Goal: Task Accomplishment & Management: Complete application form

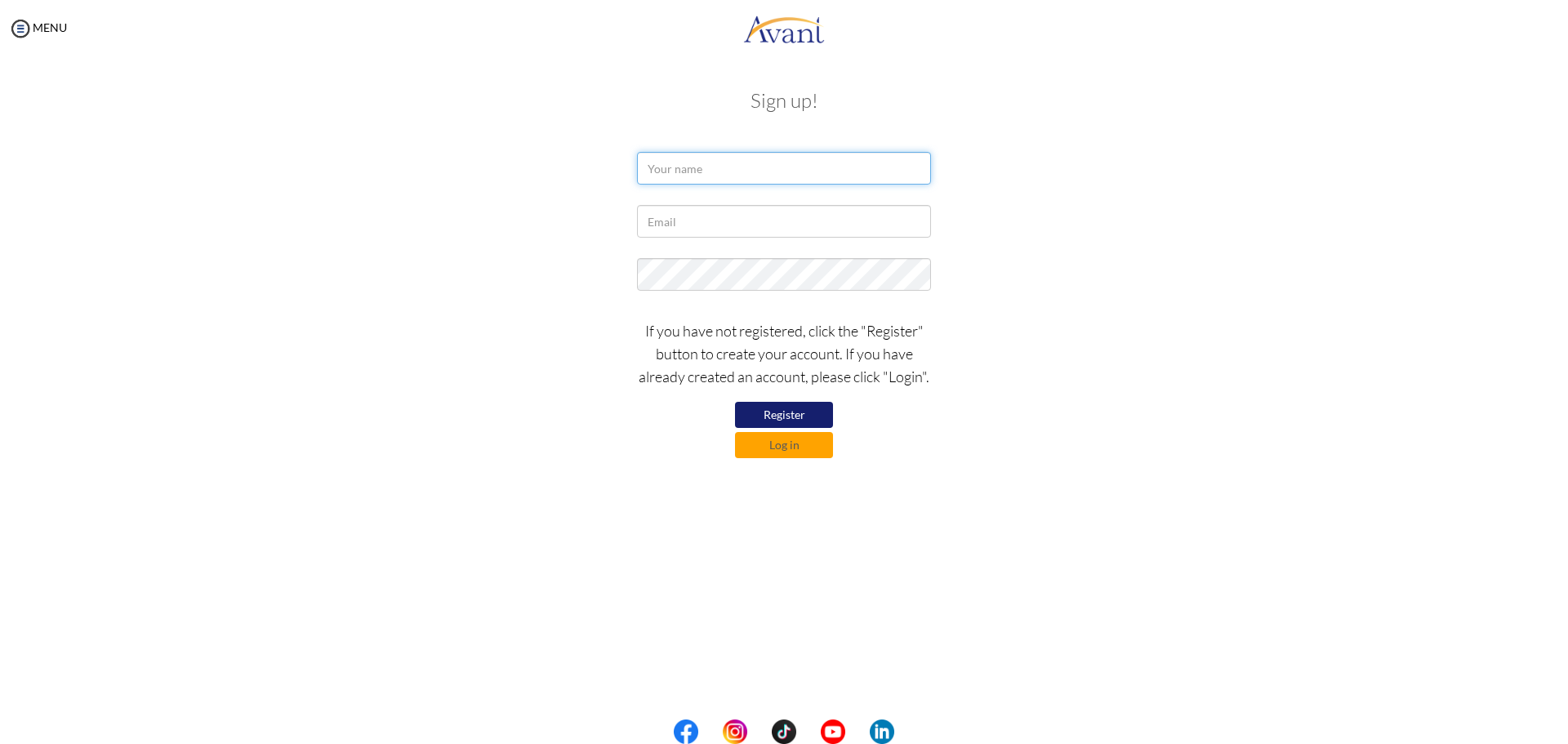
click at [663, 170] on input "text" at bounding box center [784, 168] width 294 height 33
click at [768, 412] on button "Register" at bounding box center [784, 415] width 98 height 26
click at [700, 170] on input "text" at bounding box center [784, 168] width 294 height 33
type input "Mary Wanjiku Kahihu"
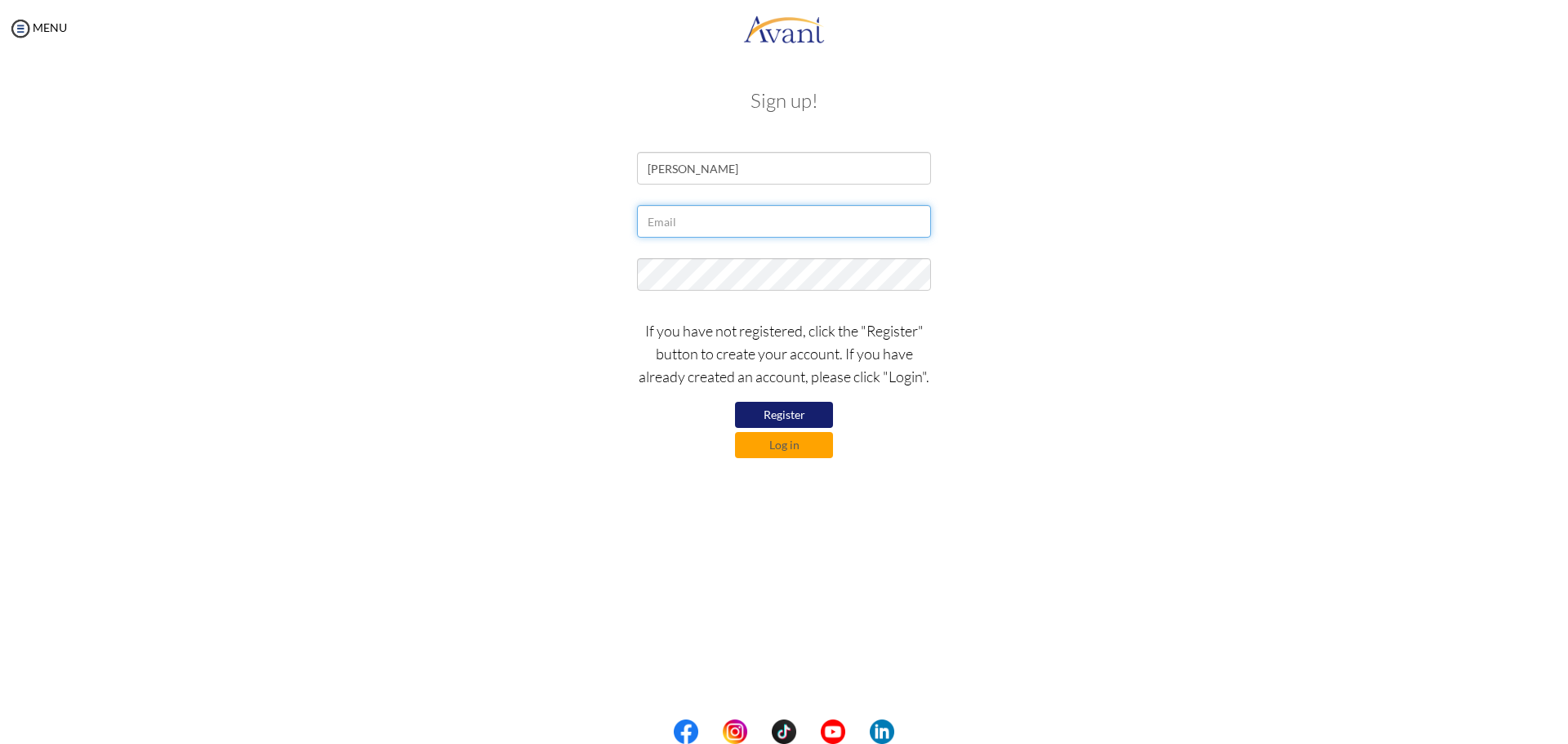
click at [658, 223] on input "text" at bounding box center [784, 221] width 294 height 33
type input "kahihu.mary@yahoo.com"
click at [780, 443] on button "Log in" at bounding box center [784, 445] width 98 height 26
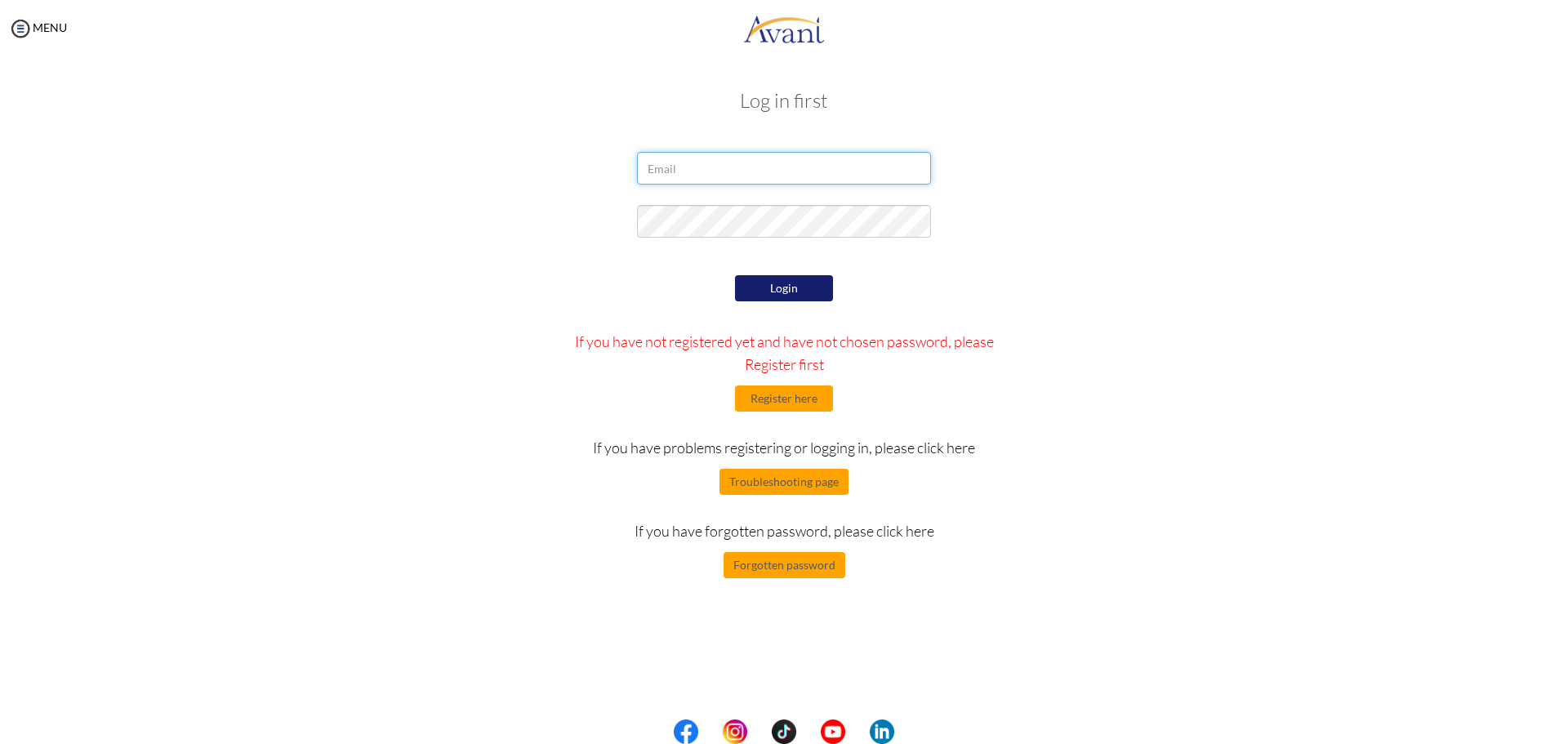
click at [715, 174] on input "email" at bounding box center [784, 168] width 294 height 33
type input "kahihu.mary@yahoo.com"
click at [776, 284] on button "Login" at bounding box center [784, 288] width 98 height 26
click at [775, 400] on button "Register here" at bounding box center [784, 398] width 98 height 26
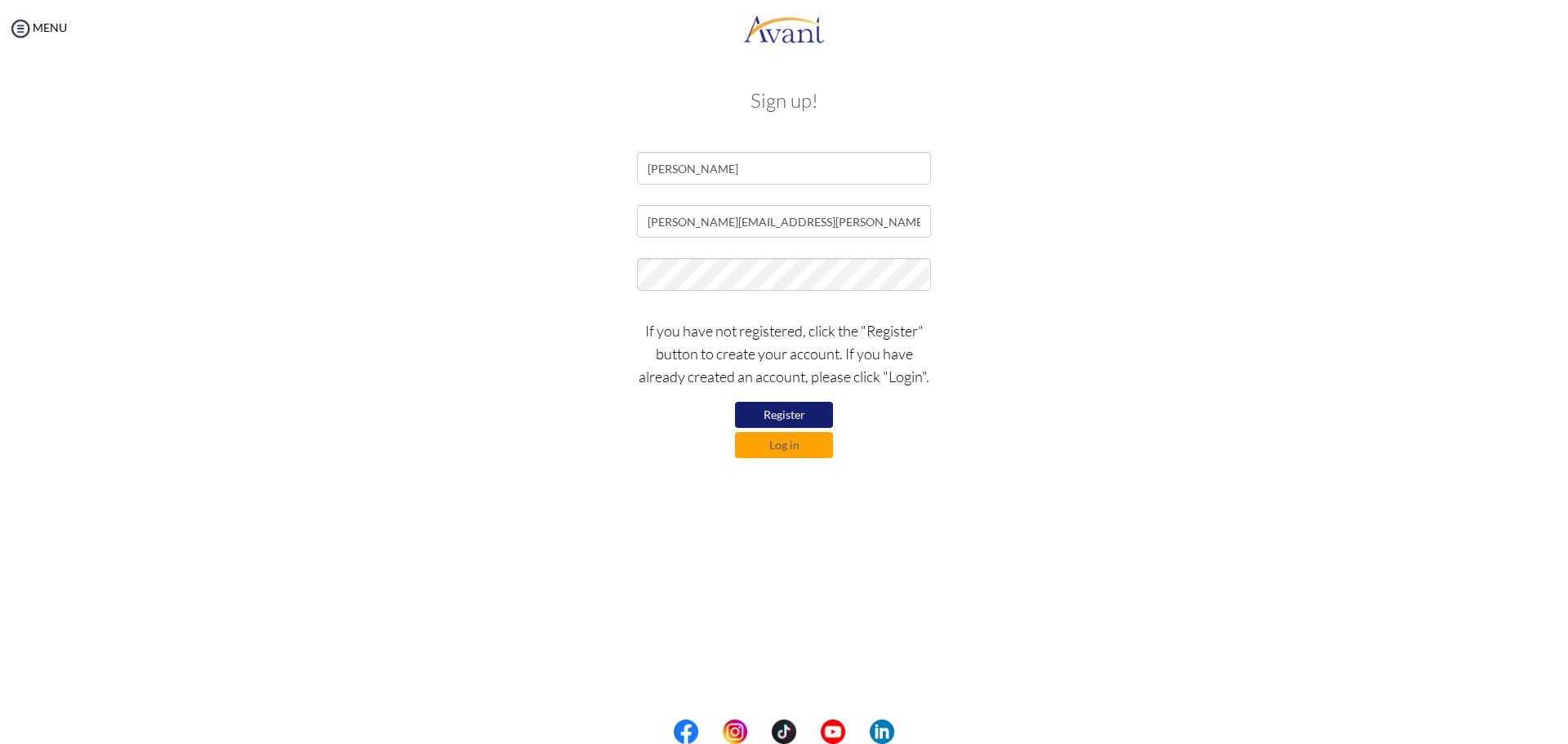
click at [775, 413] on button "Register" at bounding box center [784, 415] width 98 height 26
click at [782, 447] on button "Log in" at bounding box center [784, 445] width 98 height 26
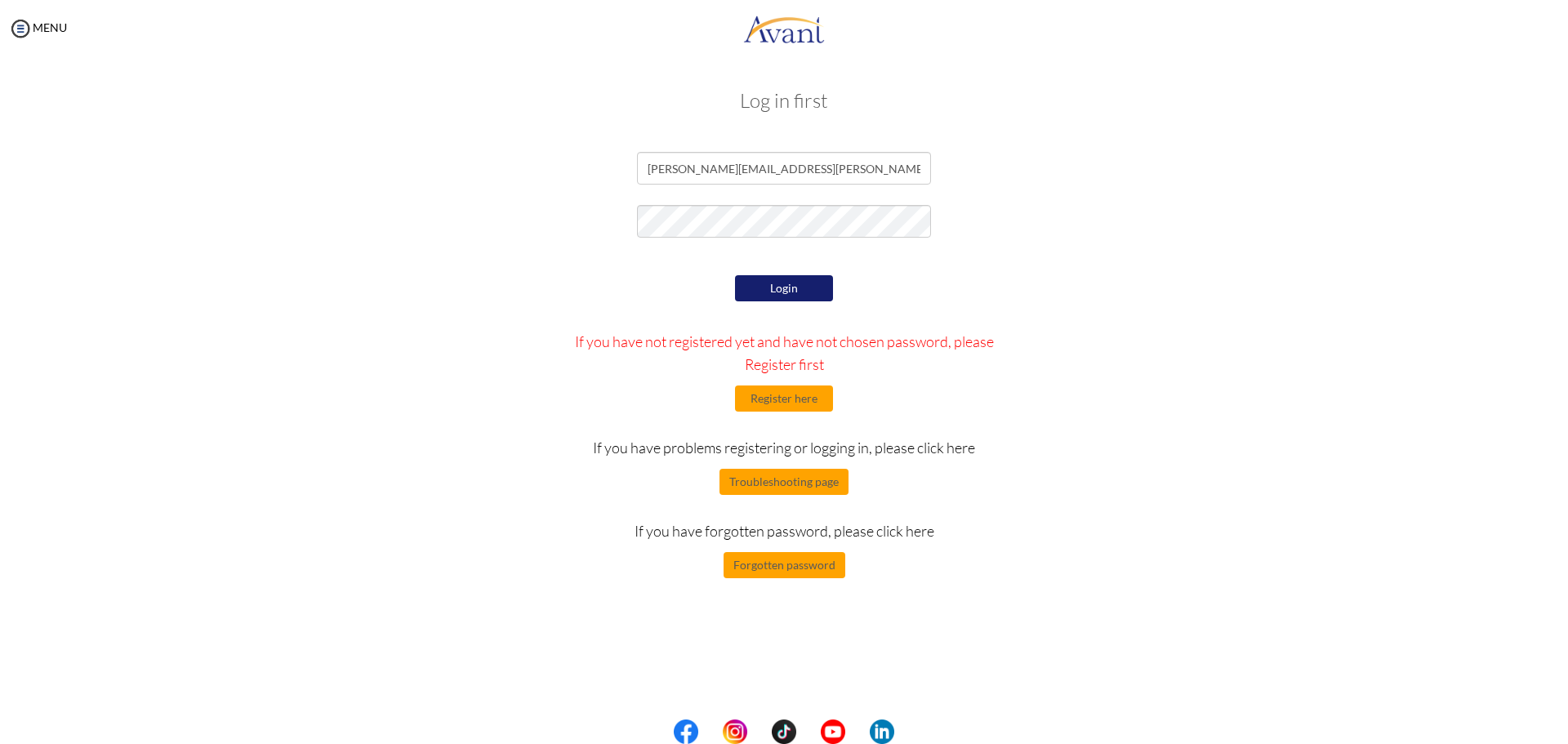
click at [784, 289] on button "Login" at bounding box center [784, 288] width 98 height 26
click at [770, 291] on button "Login" at bounding box center [784, 288] width 98 height 26
click at [769, 284] on button "Login" at bounding box center [784, 288] width 98 height 26
click at [768, 395] on button "Register here" at bounding box center [784, 398] width 98 height 26
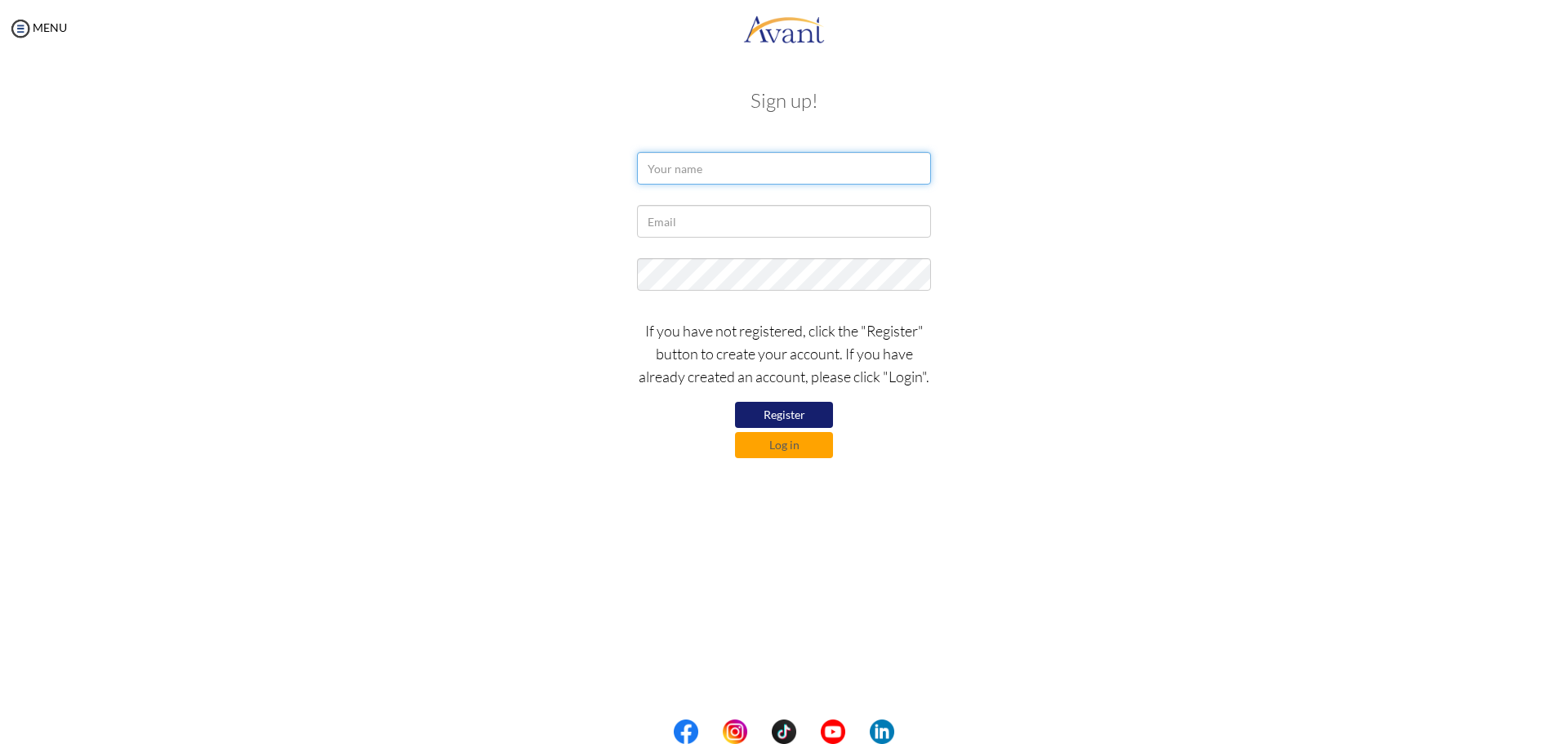
click at [728, 169] on input "text" at bounding box center [784, 168] width 294 height 33
type input "Mary Wanjiku Kahihu"
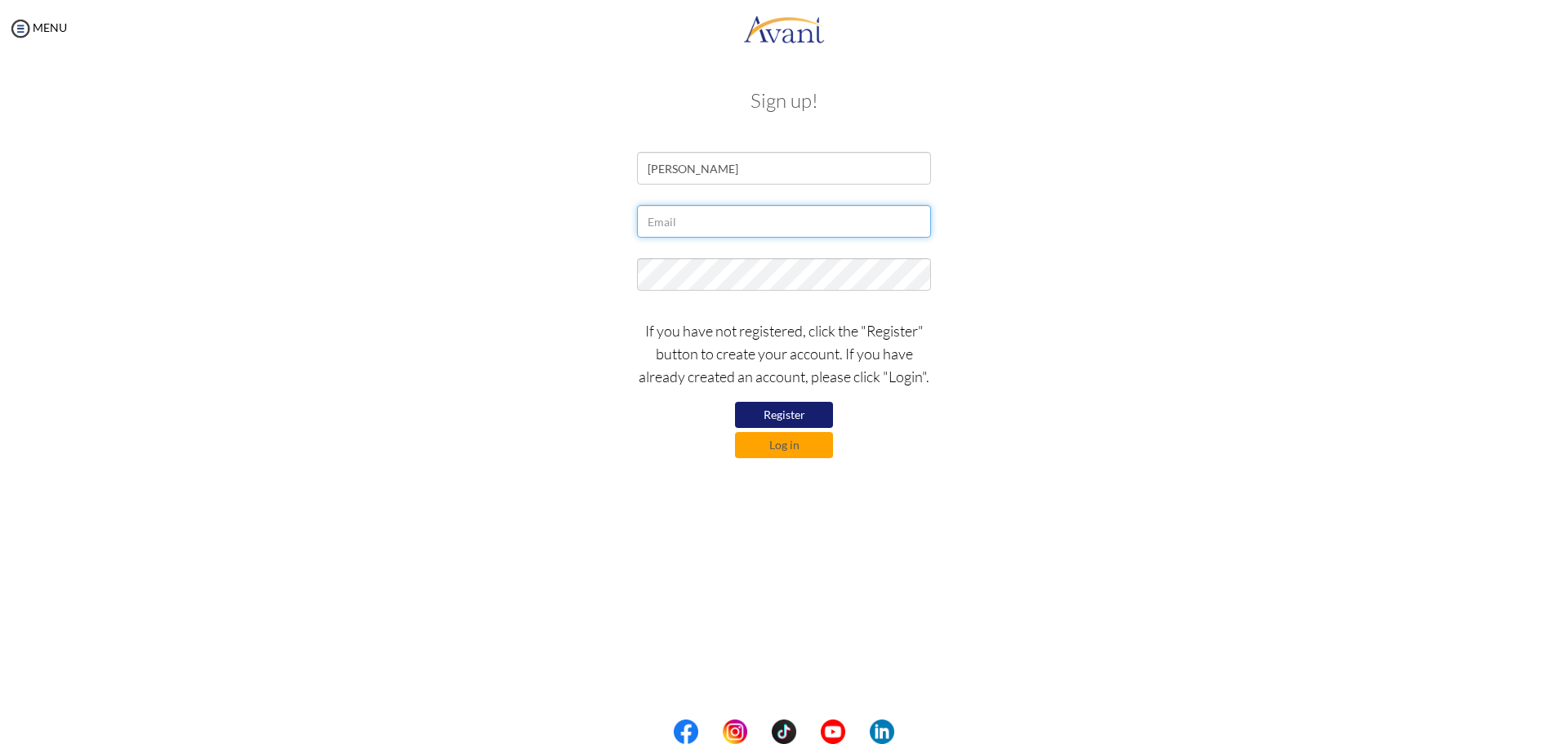
click at [718, 212] on input "text" at bounding box center [784, 221] width 294 height 33
type input "kahihu.mary@yahoo.com"
click at [778, 416] on button "Register" at bounding box center [784, 415] width 98 height 26
click at [783, 443] on button "Log in" at bounding box center [784, 445] width 98 height 26
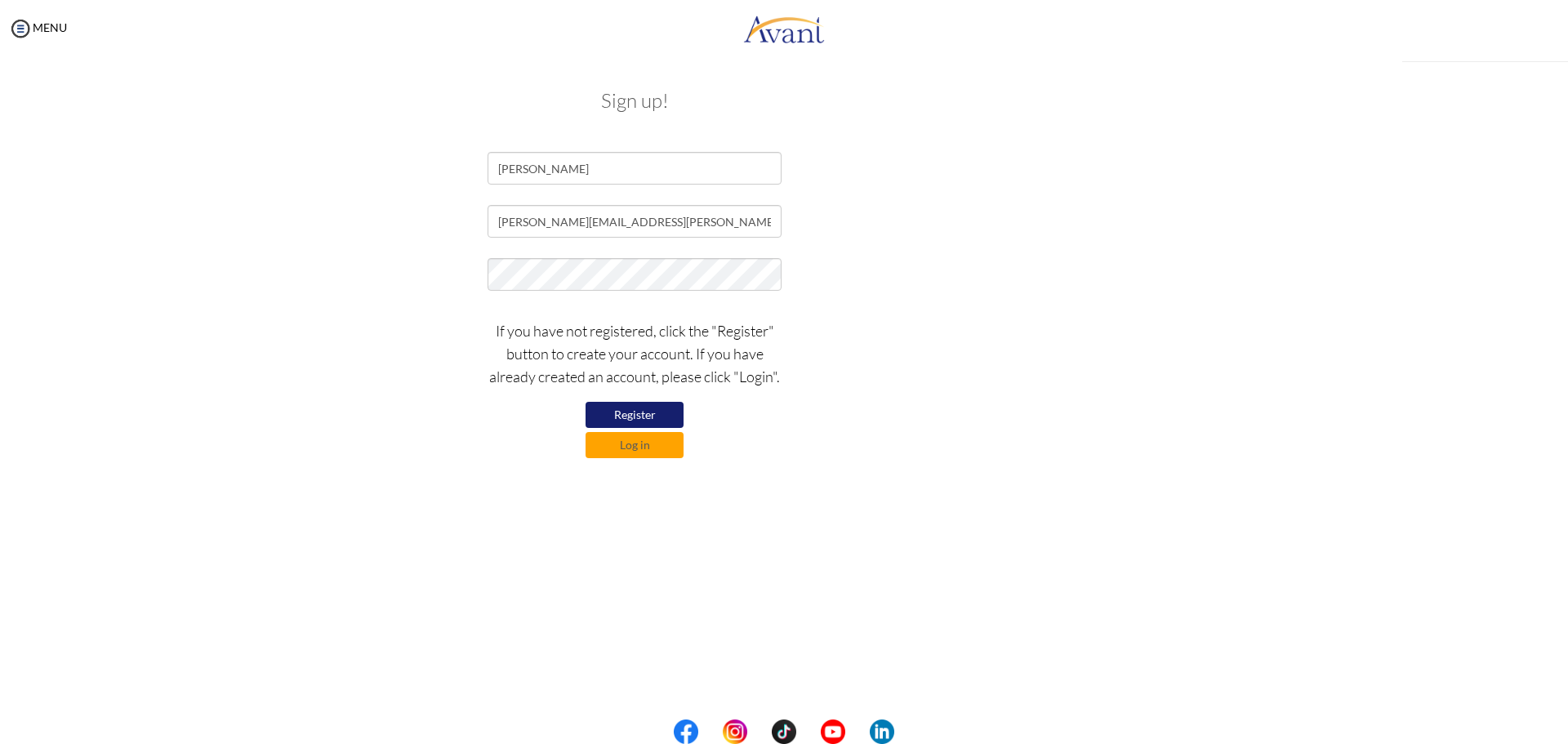
click at [783, 443] on div "My Status What is the next step? We would like you to watch the introductory vi…" at bounding box center [784, 428] width 1568 height 744
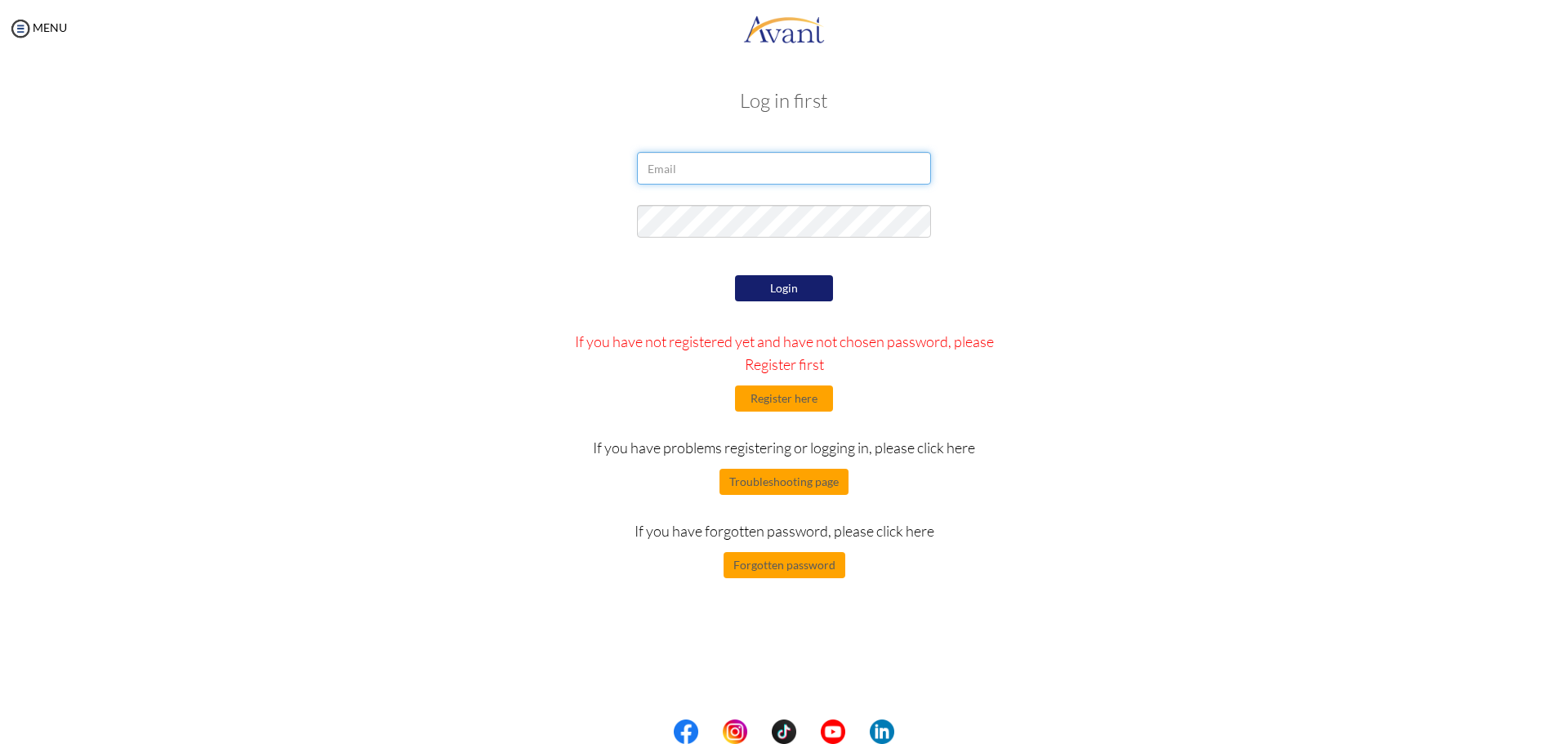
click at [723, 175] on input "email" at bounding box center [784, 168] width 294 height 33
type input "kahihu.mary@yahoo.com"
click at [776, 481] on button "Troubleshooting page" at bounding box center [784, 482] width 129 height 26
click at [780, 286] on button "Login" at bounding box center [784, 288] width 98 height 26
click at [776, 289] on button "Login" at bounding box center [784, 288] width 98 height 26
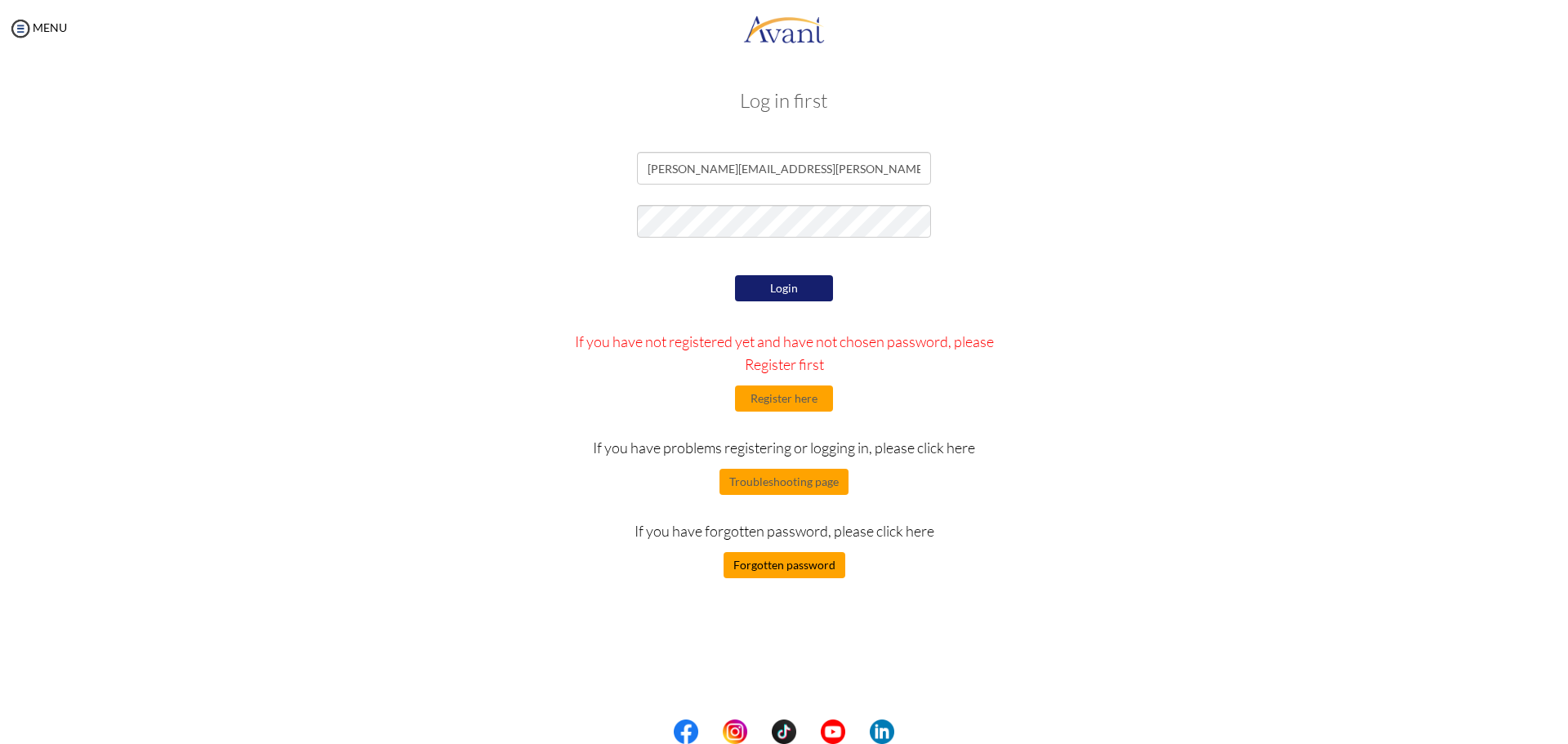
click at [769, 568] on button "Forgotten password" at bounding box center [784, 566] width 121 height 26
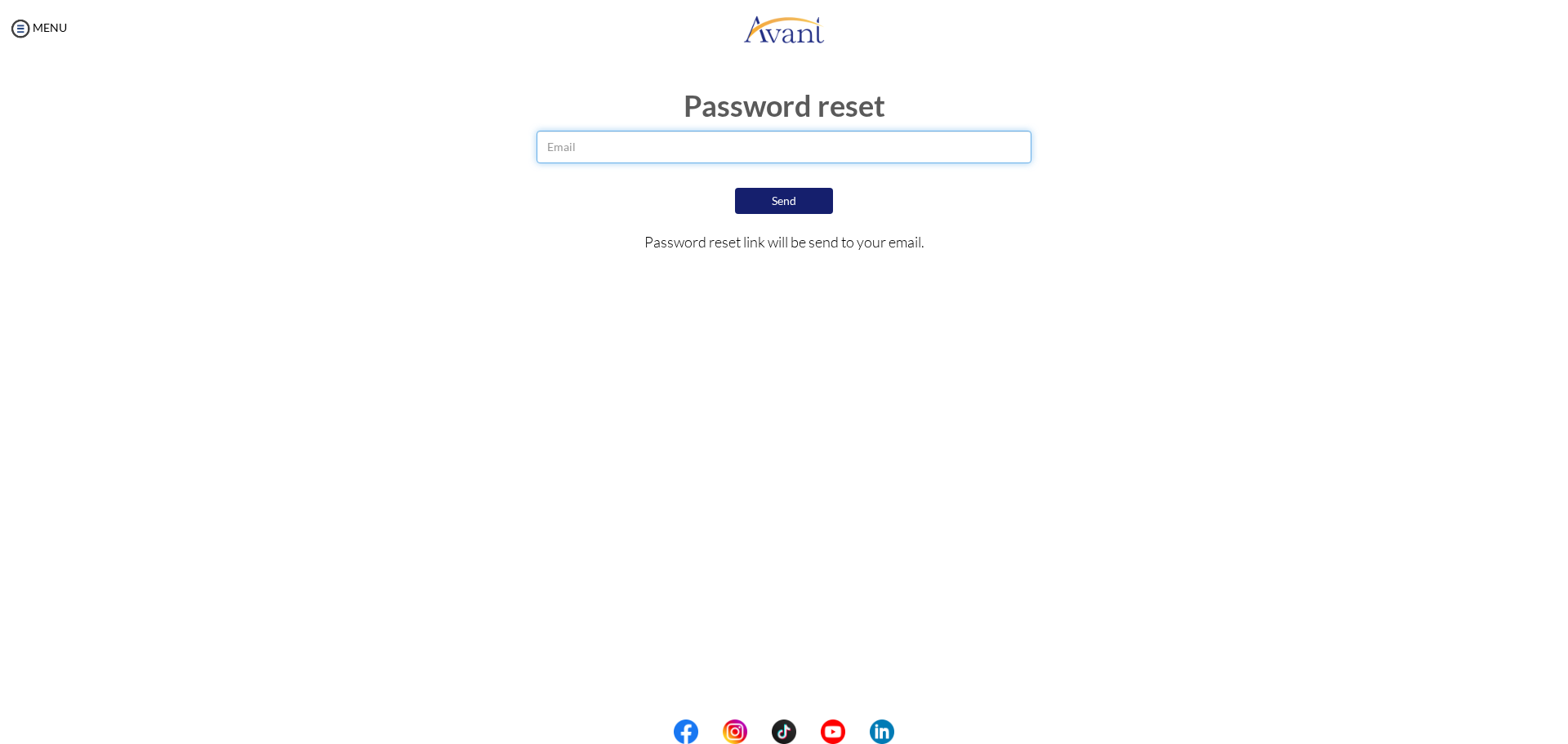
click at [707, 151] on input "email" at bounding box center [784, 146] width 496 height 33
type input "kahihu.mary@yahoo.com"
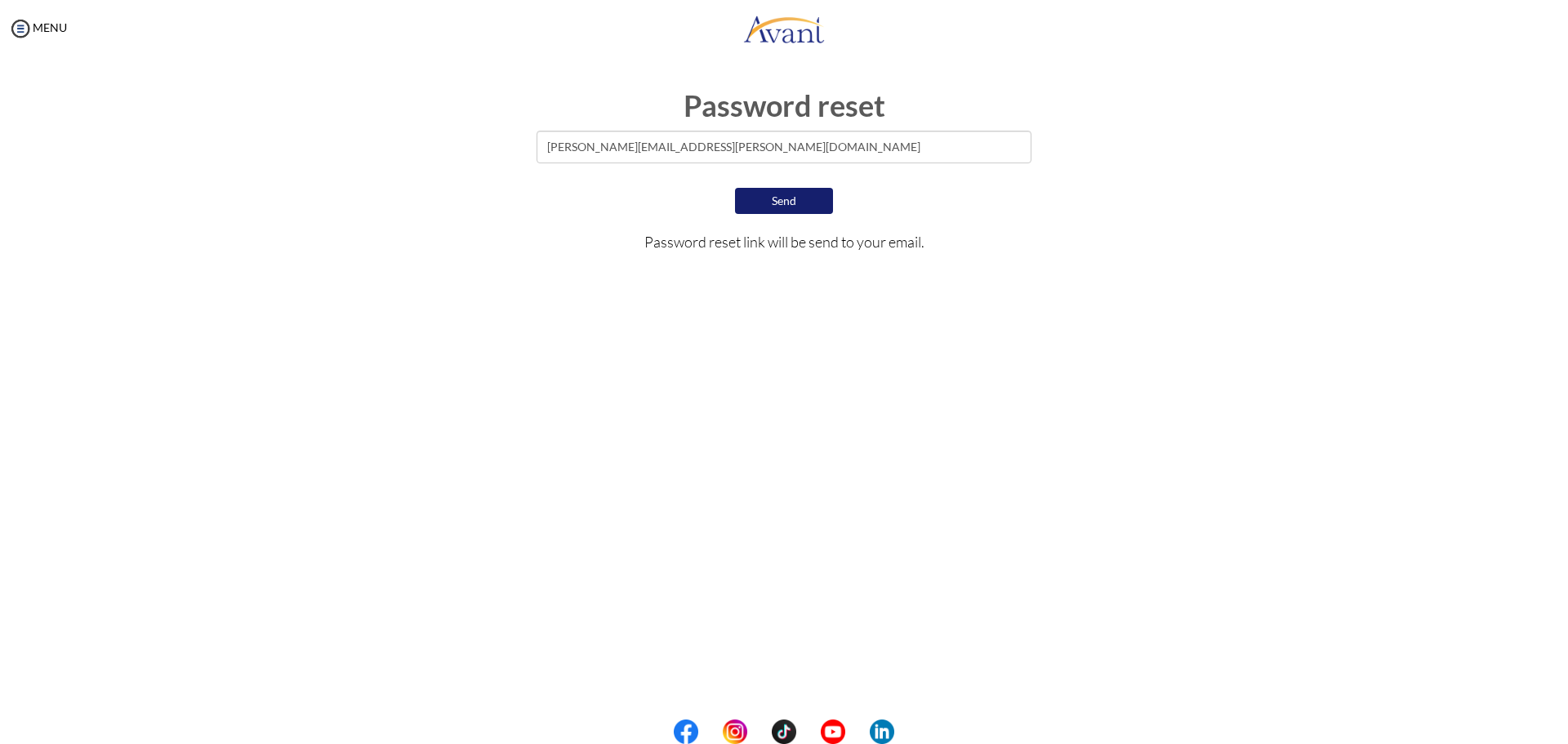
click at [781, 198] on button "Send" at bounding box center [784, 201] width 98 height 26
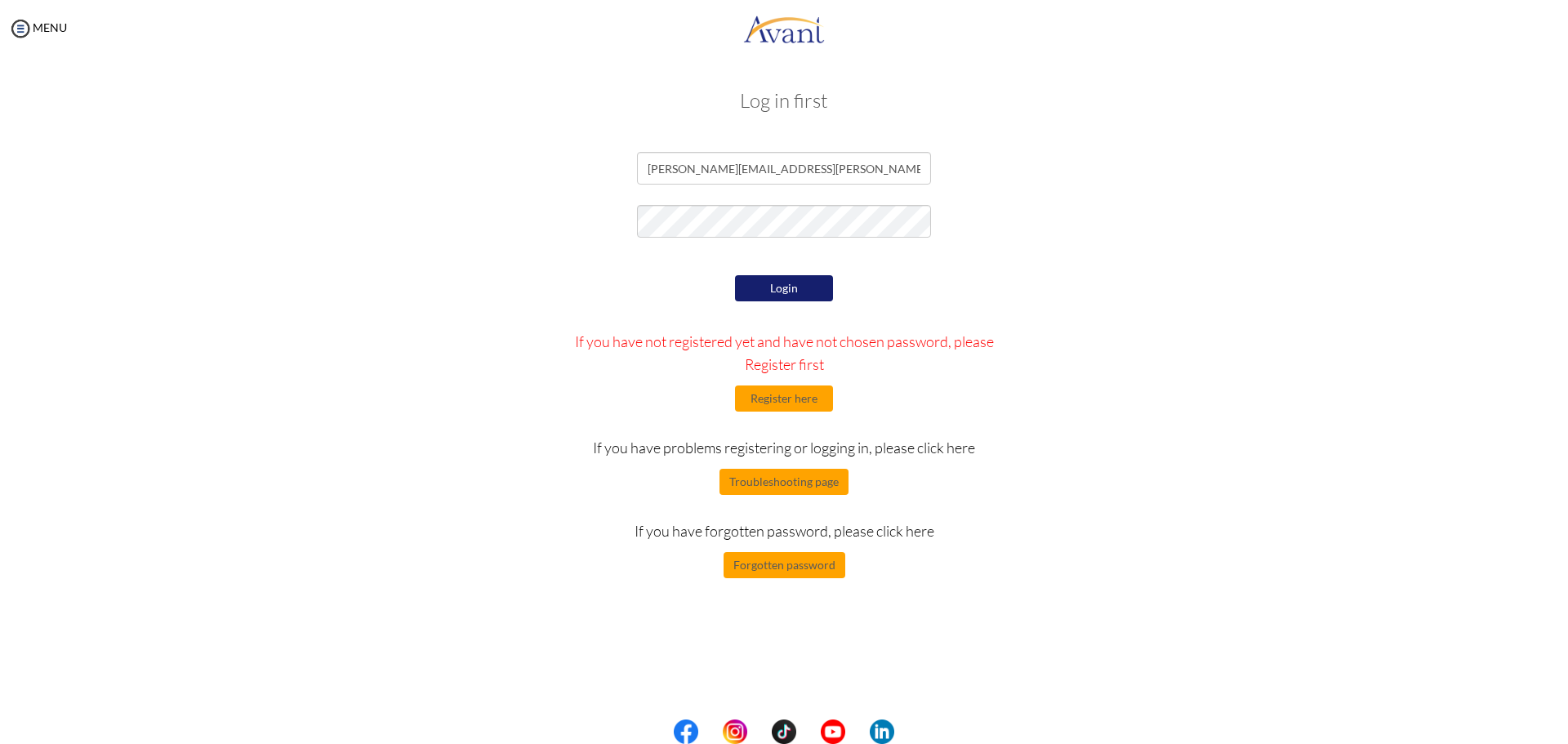
click at [1188, 188] on div "kahihu.mary@yahoo.com" at bounding box center [784, 172] width 956 height 41
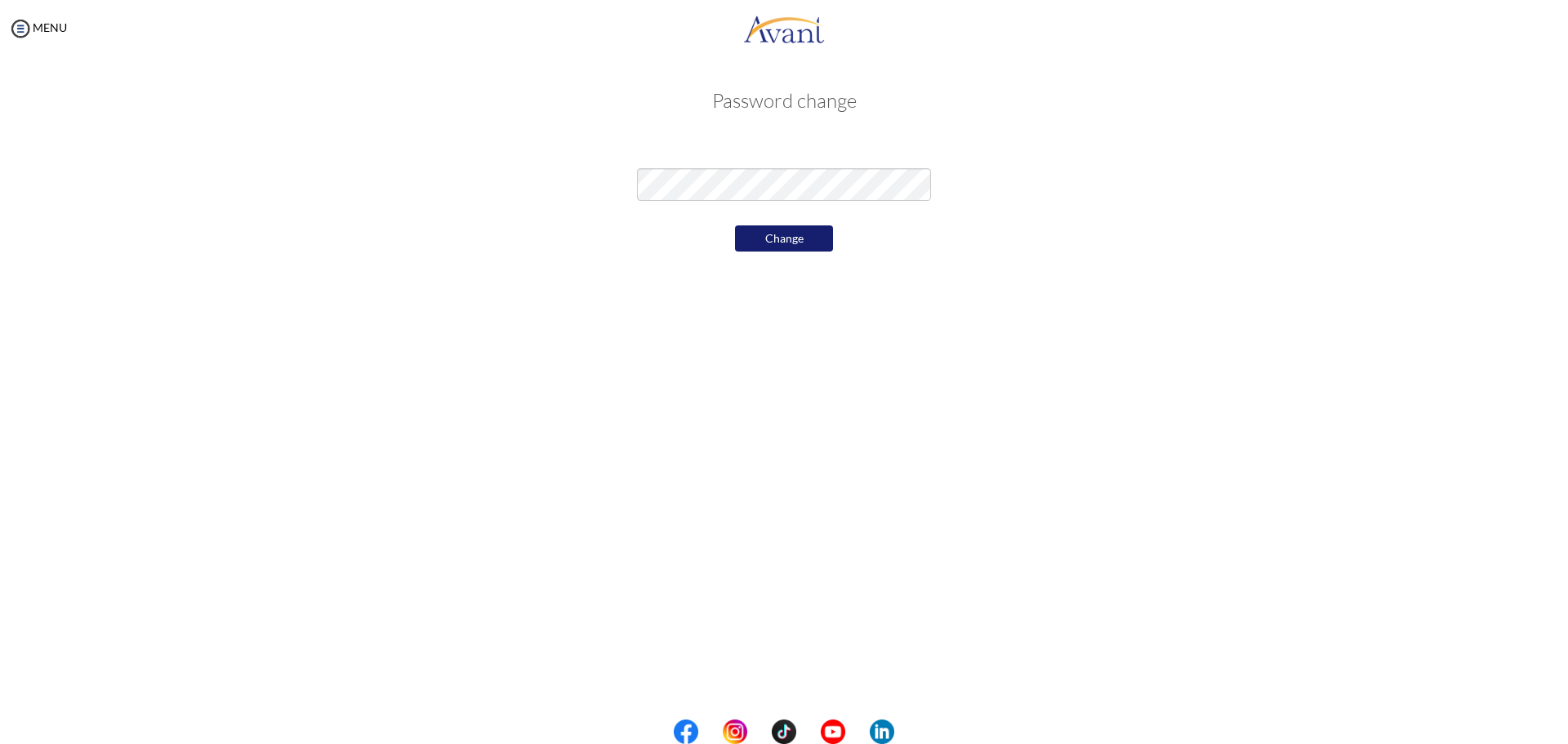
click at [770, 239] on button "Change" at bounding box center [784, 238] width 98 height 26
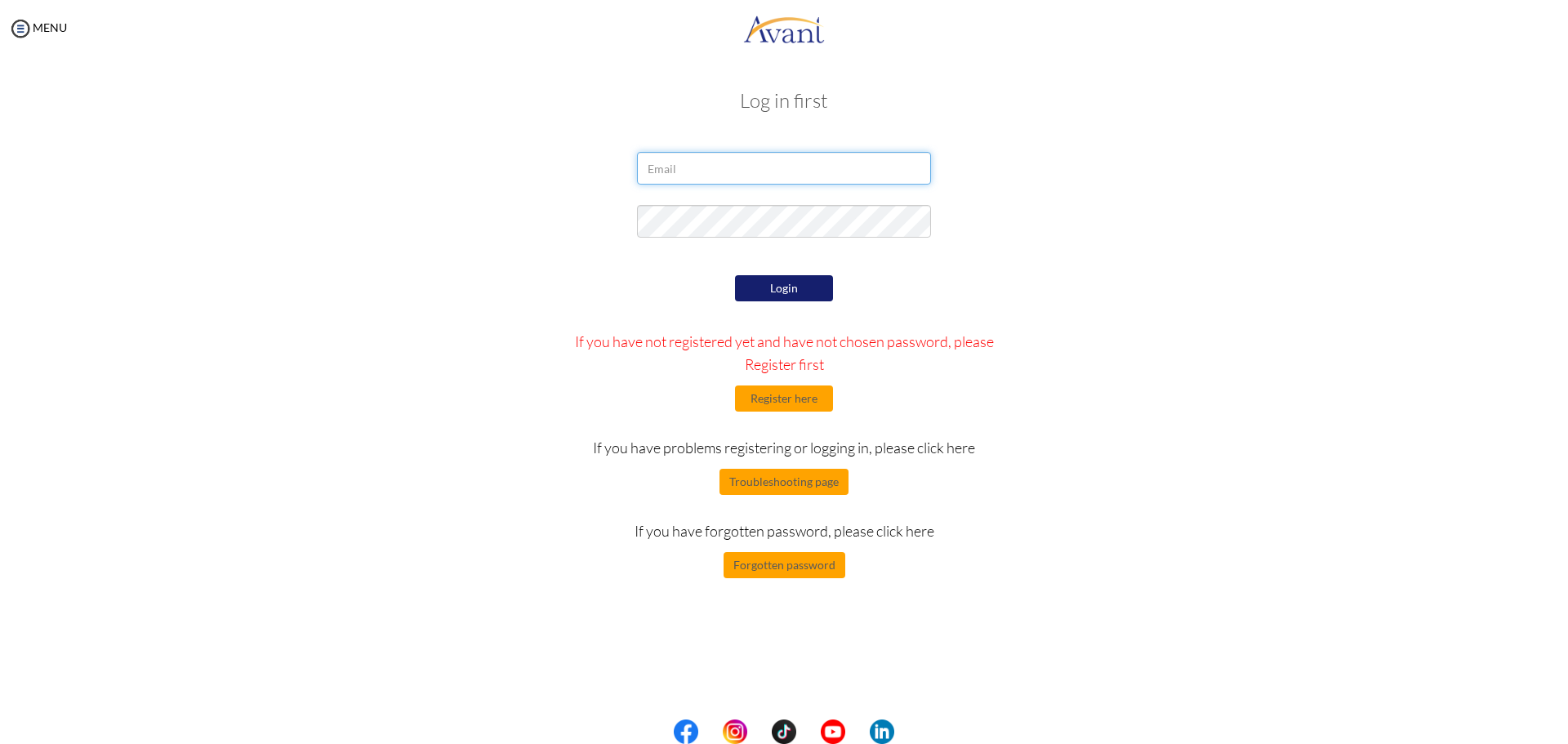
click at [730, 171] on input "email" at bounding box center [784, 168] width 294 height 33
type input "[PERSON_NAME][EMAIL_ADDRESS][PERSON_NAME][DOMAIN_NAME]"
click at [784, 280] on button "Login" at bounding box center [784, 288] width 98 height 26
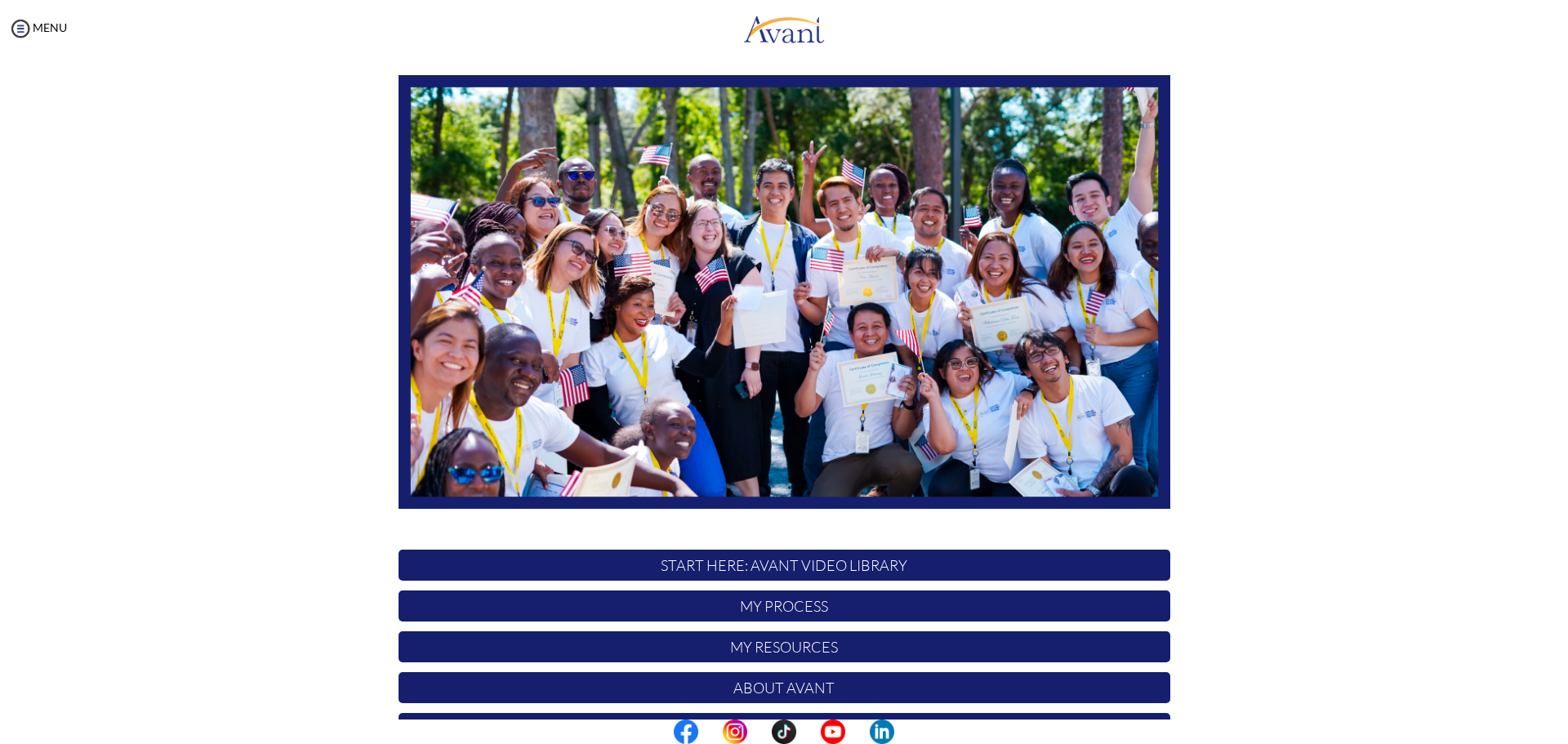
scroll to position [163, 0]
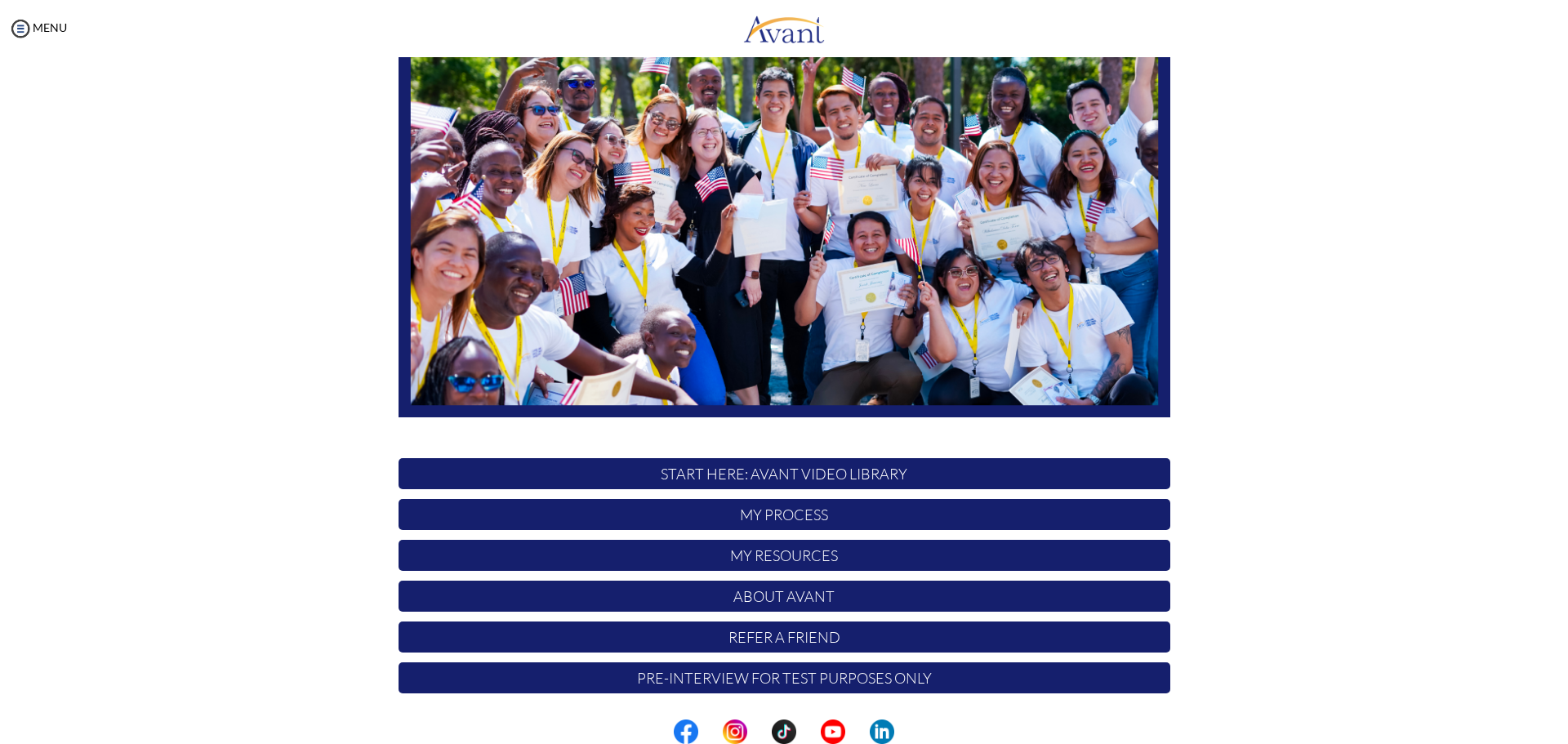
click at [1563, 736] on center at bounding box center [784, 732] width 1568 height 25
click at [835, 510] on p "My Process" at bounding box center [784, 514] width 772 height 31
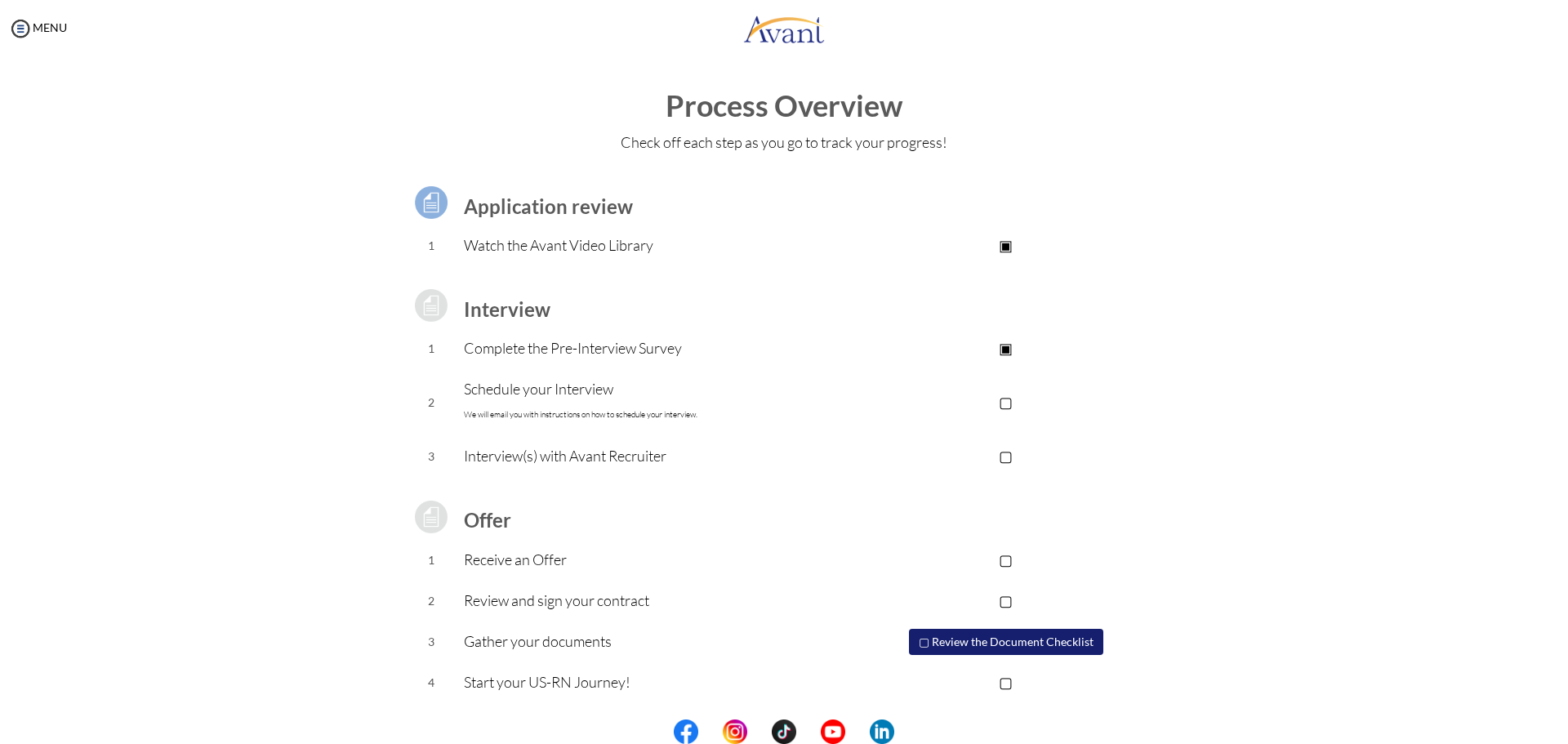
click at [685, 354] on p "Complete the Pre-Interview Survey" at bounding box center [653, 348] width 378 height 23
click at [1009, 348] on p "▣" at bounding box center [1006, 348] width 328 height 23
drag, startPoint x: 1342, startPoint y: 690, endPoint x: 1277, endPoint y: 586, distance: 122.6
click at [1277, 586] on div "Process Overview Check off each step as you go to track your progress! Applicat…" at bounding box center [784, 437] width 1535 height 695
click at [1562, 736] on center at bounding box center [784, 732] width 1568 height 25
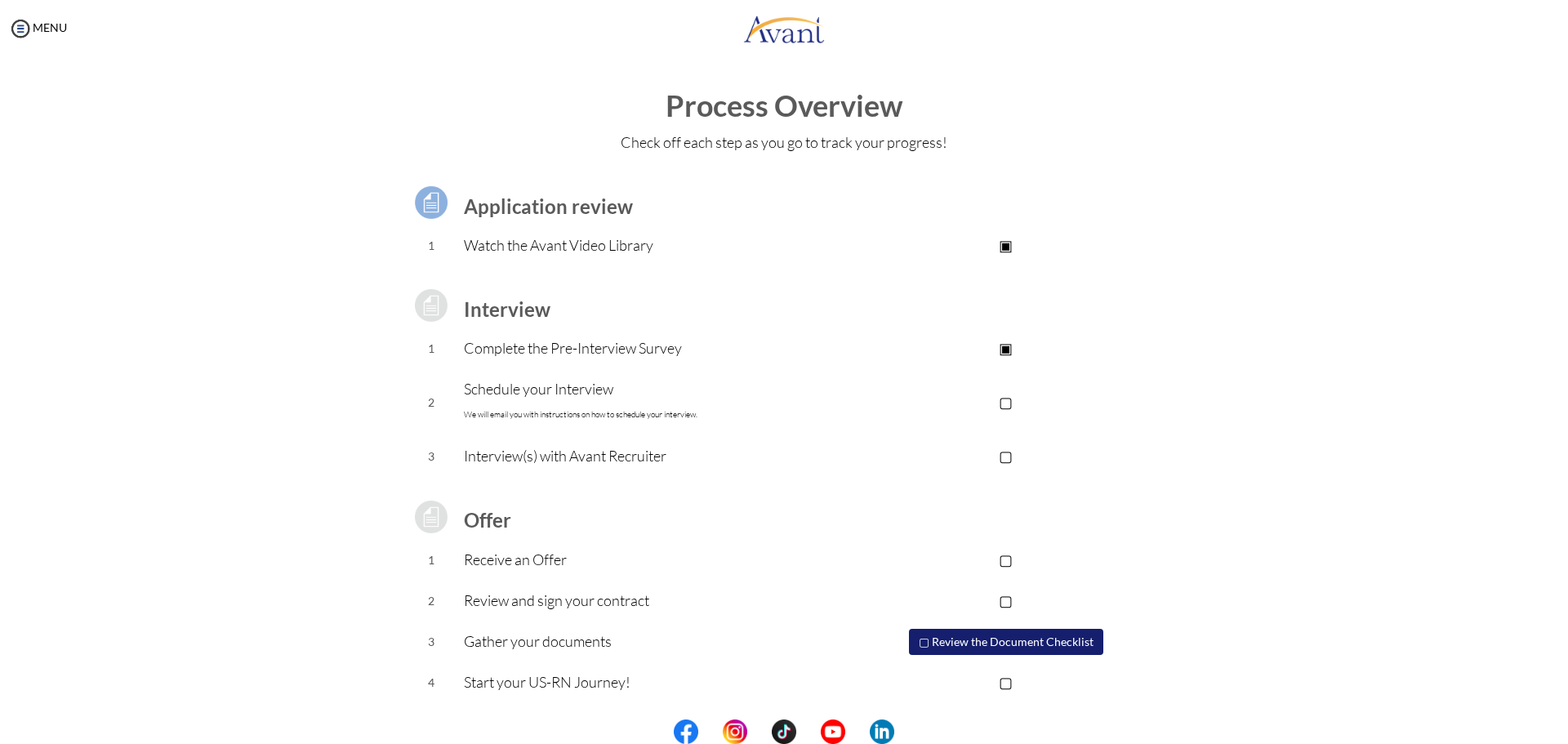
click at [1562, 736] on center at bounding box center [784, 732] width 1568 height 25
click at [1560, 733] on center at bounding box center [784, 732] width 1568 height 25
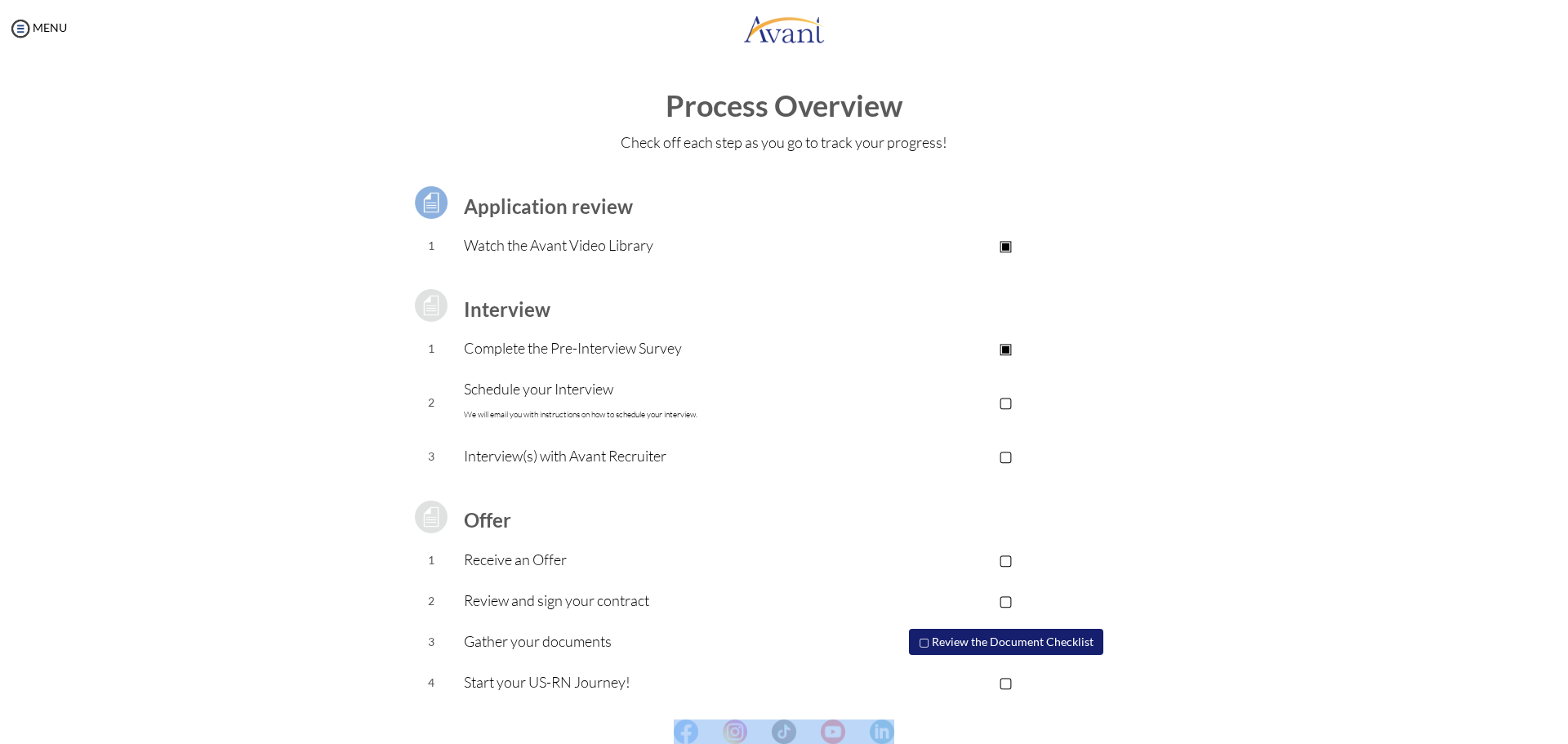
click at [1560, 733] on center at bounding box center [784, 732] width 1568 height 25
click at [431, 307] on img at bounding box center [431, 305] width 41 height 41
click at [680, 356] on p "Complete the Pre-Interview Survey" at bounding box center [653, 348] width 378 height 23
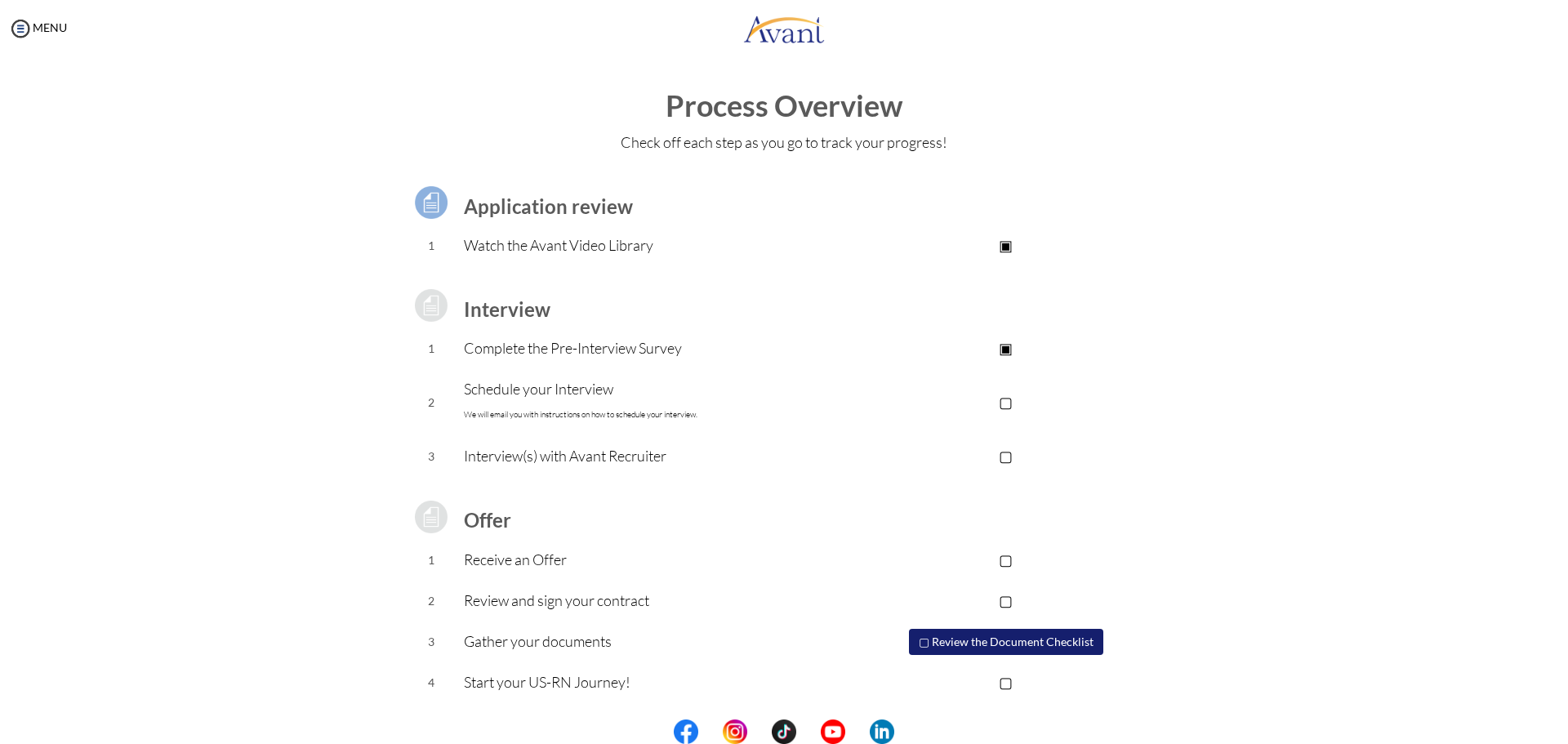
click at [1010, 641] on button "▢ Review the Document Checklist" at bounding box center [1006, 642] width 194 height 26
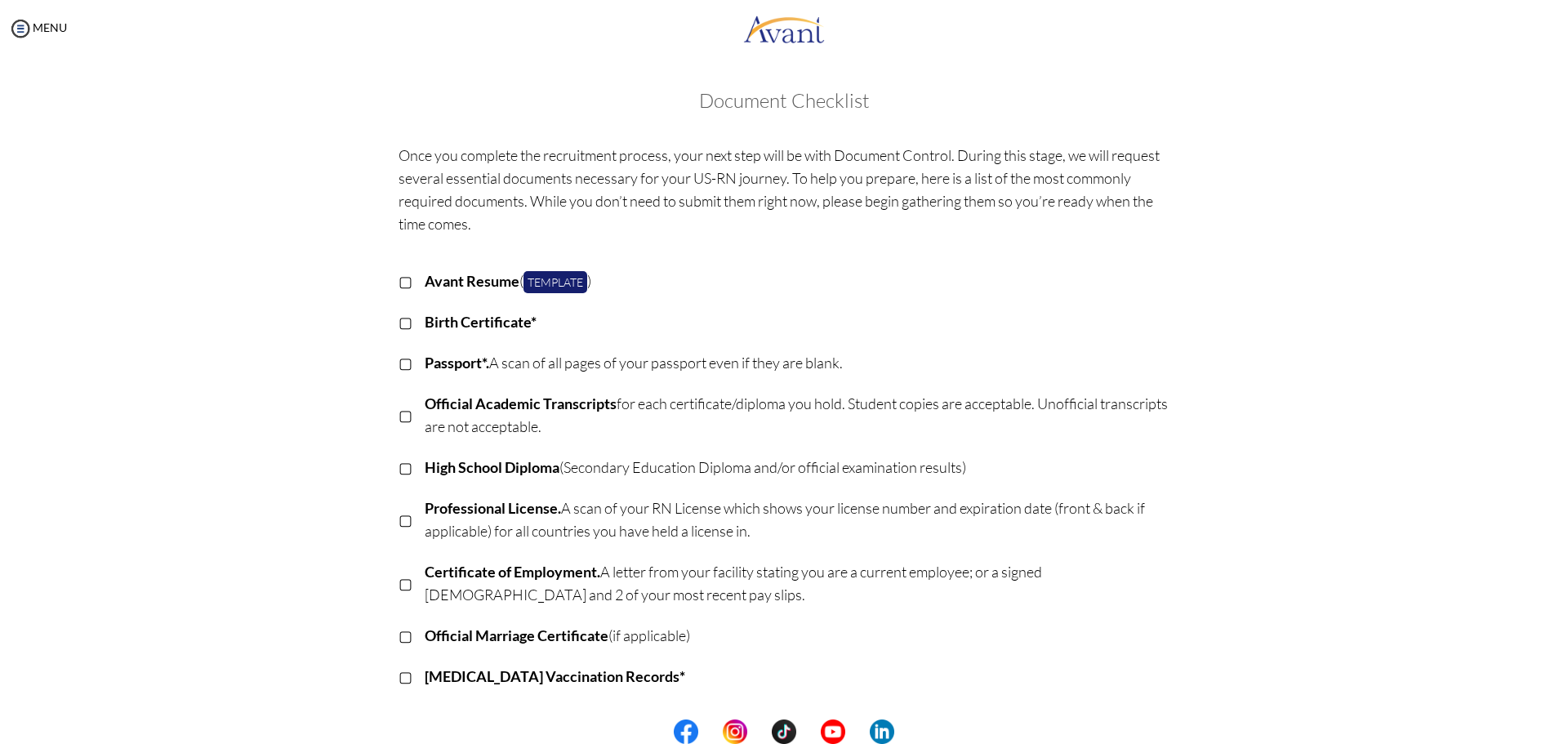
scroll to position [261, 0]
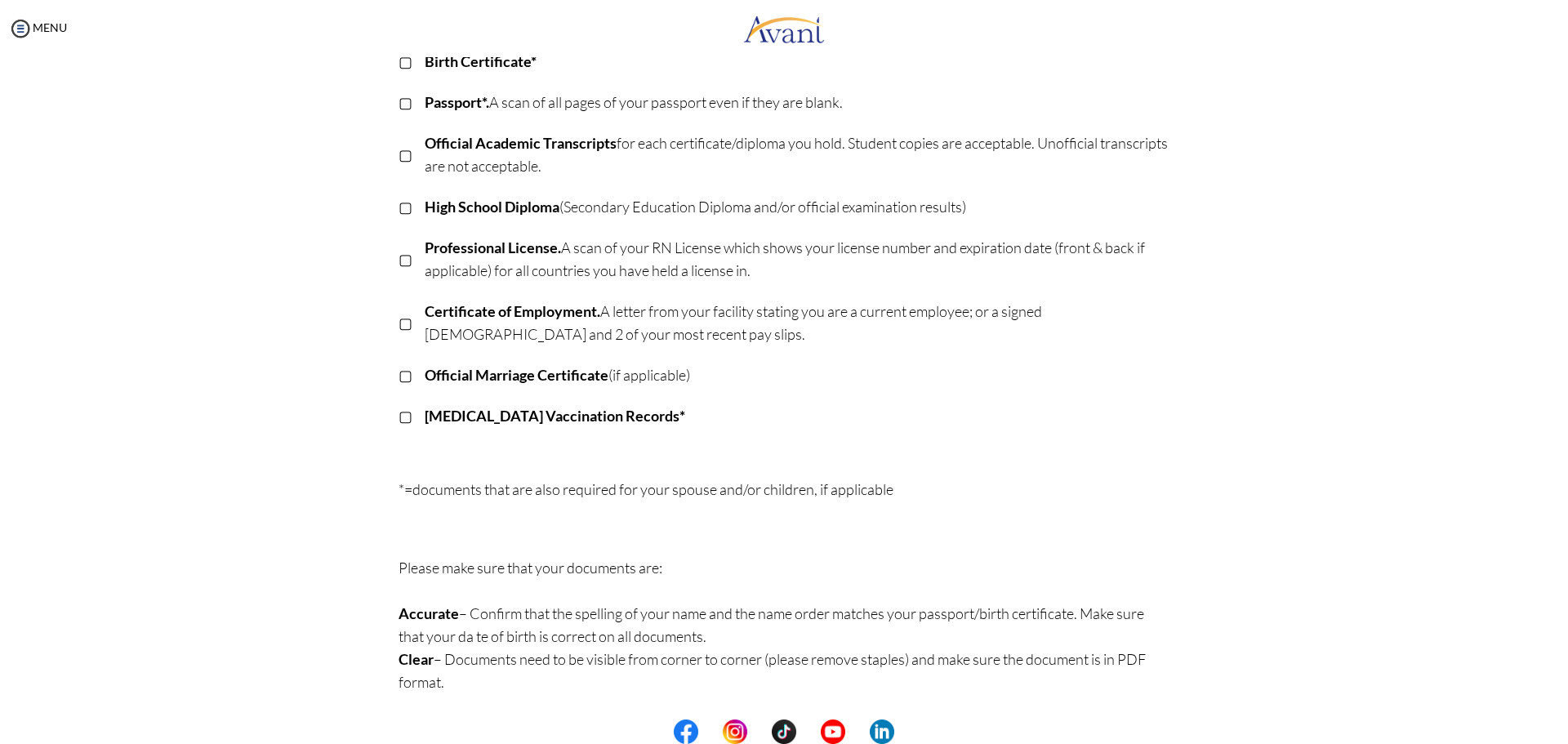
click at [1563, 734] on center at bounding box center [784, 732] width 1568 height 25
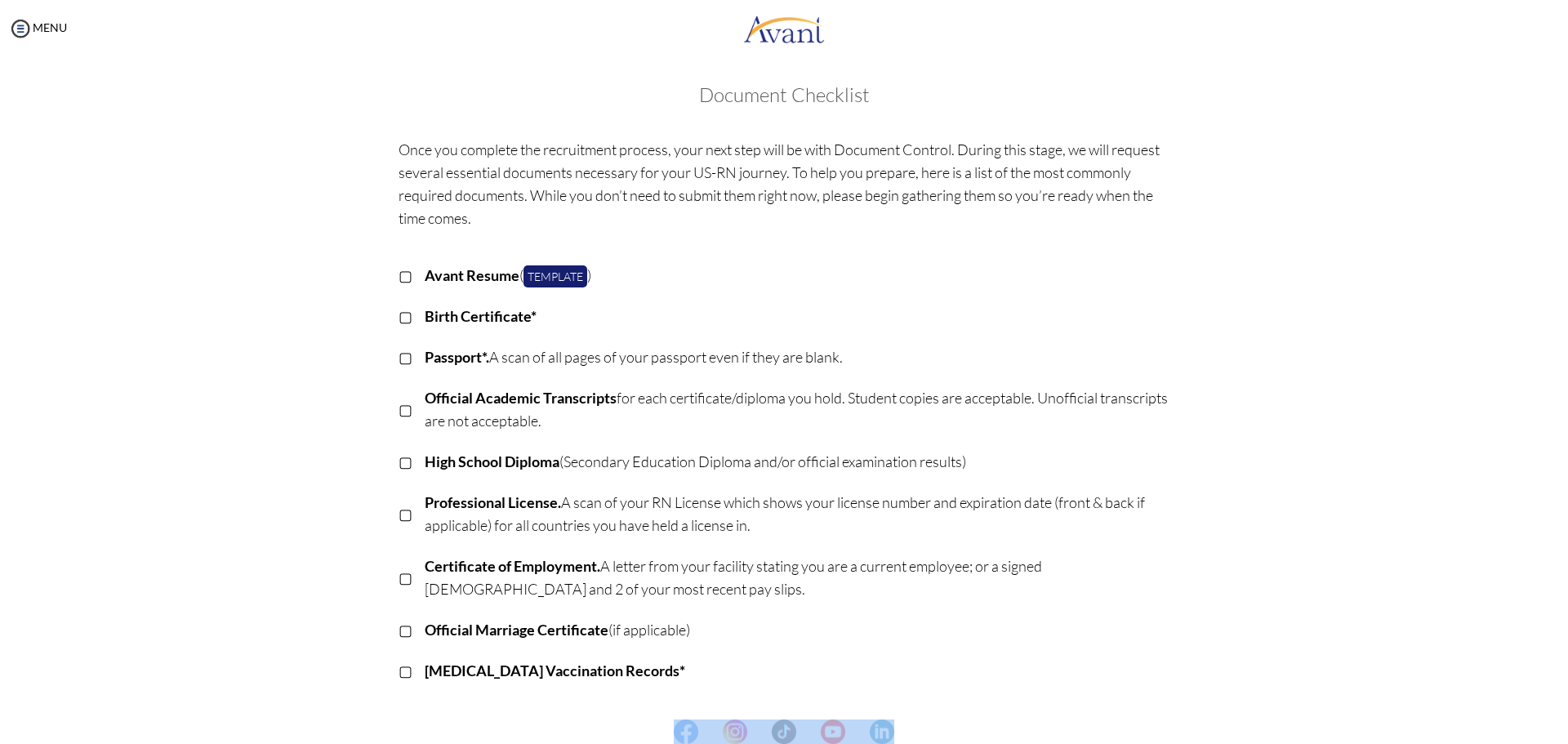
scroll to position [0, 0]
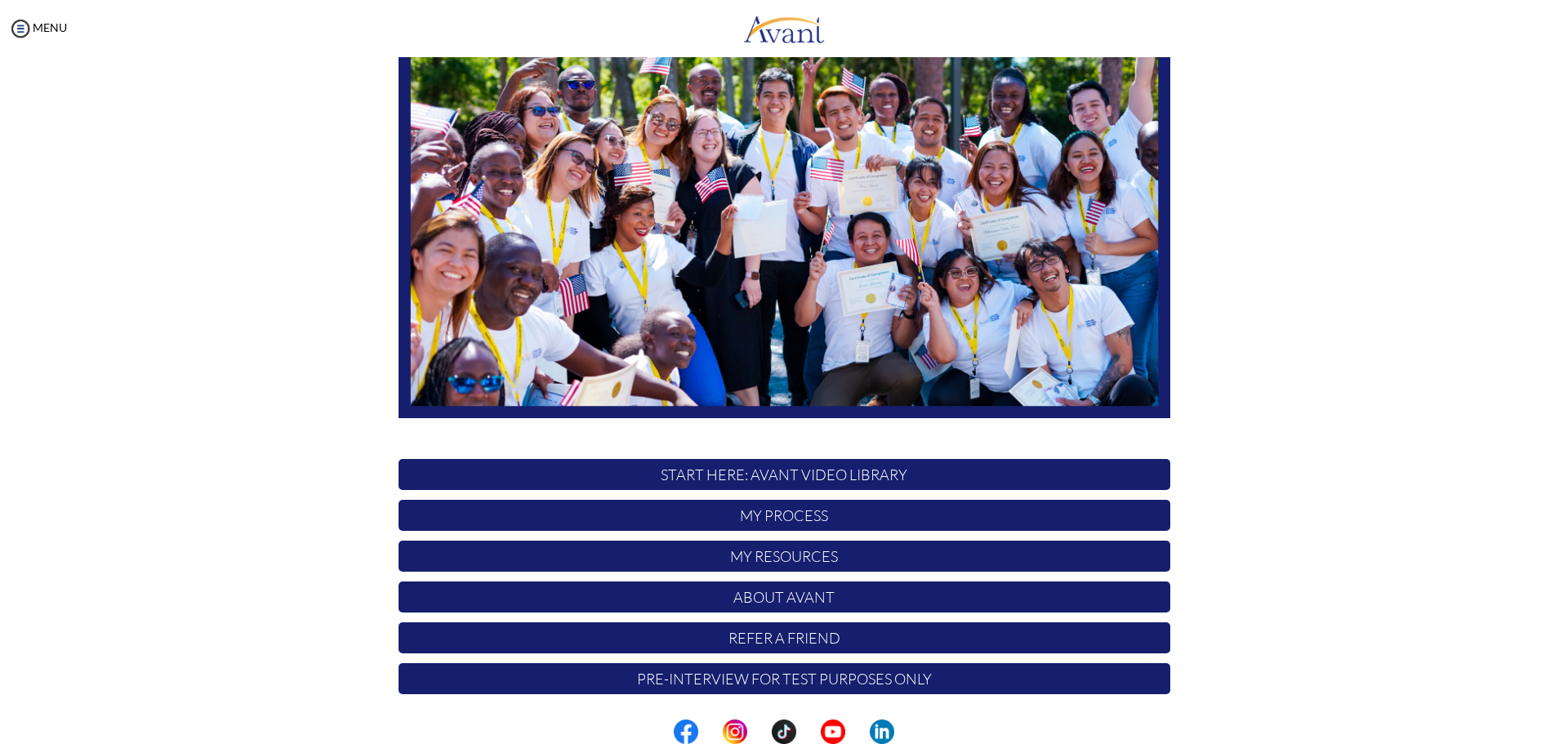
scroll to position [163, 0]
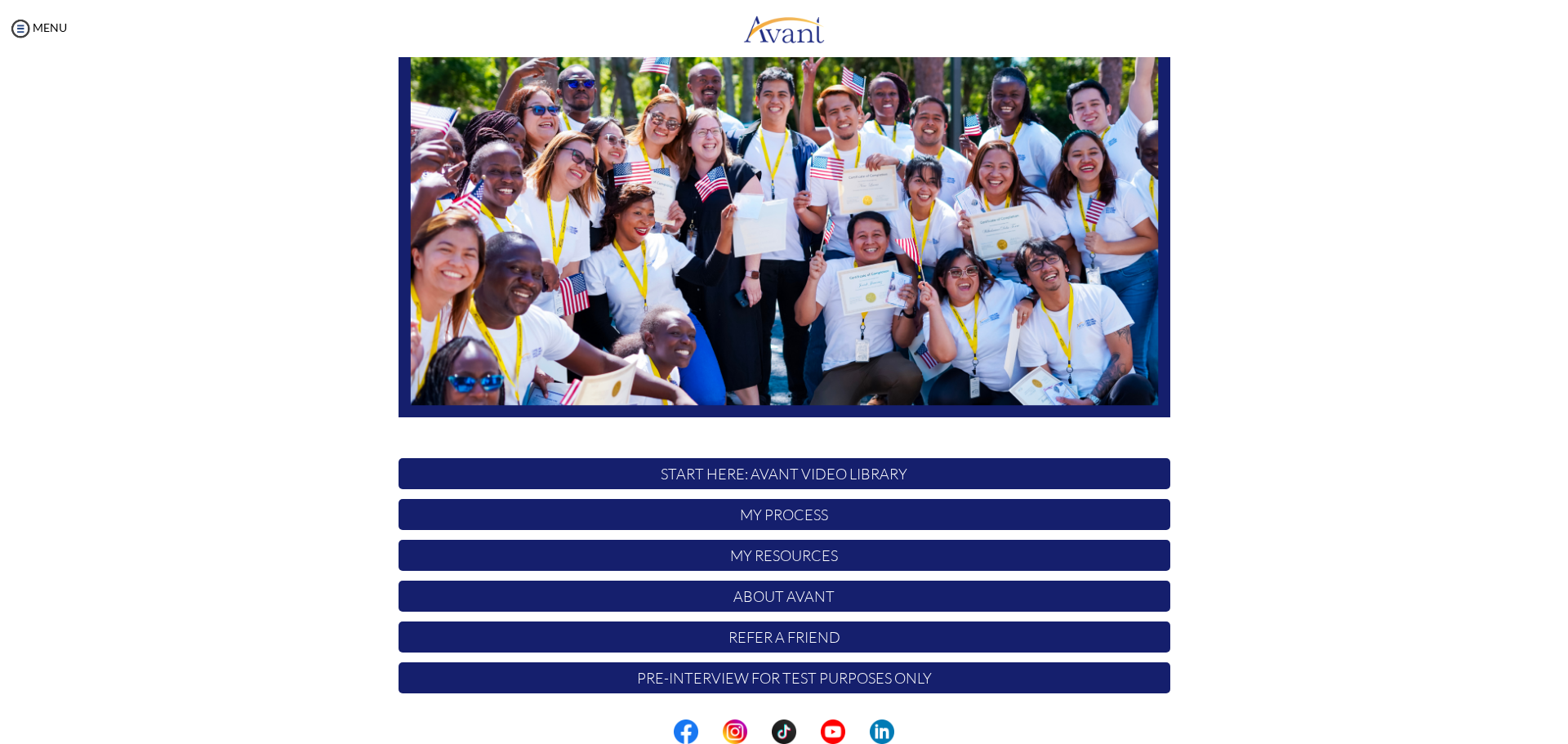
click at [852, 562] on p "My Resources" at bounding box center [784, 555] width 772 height 31
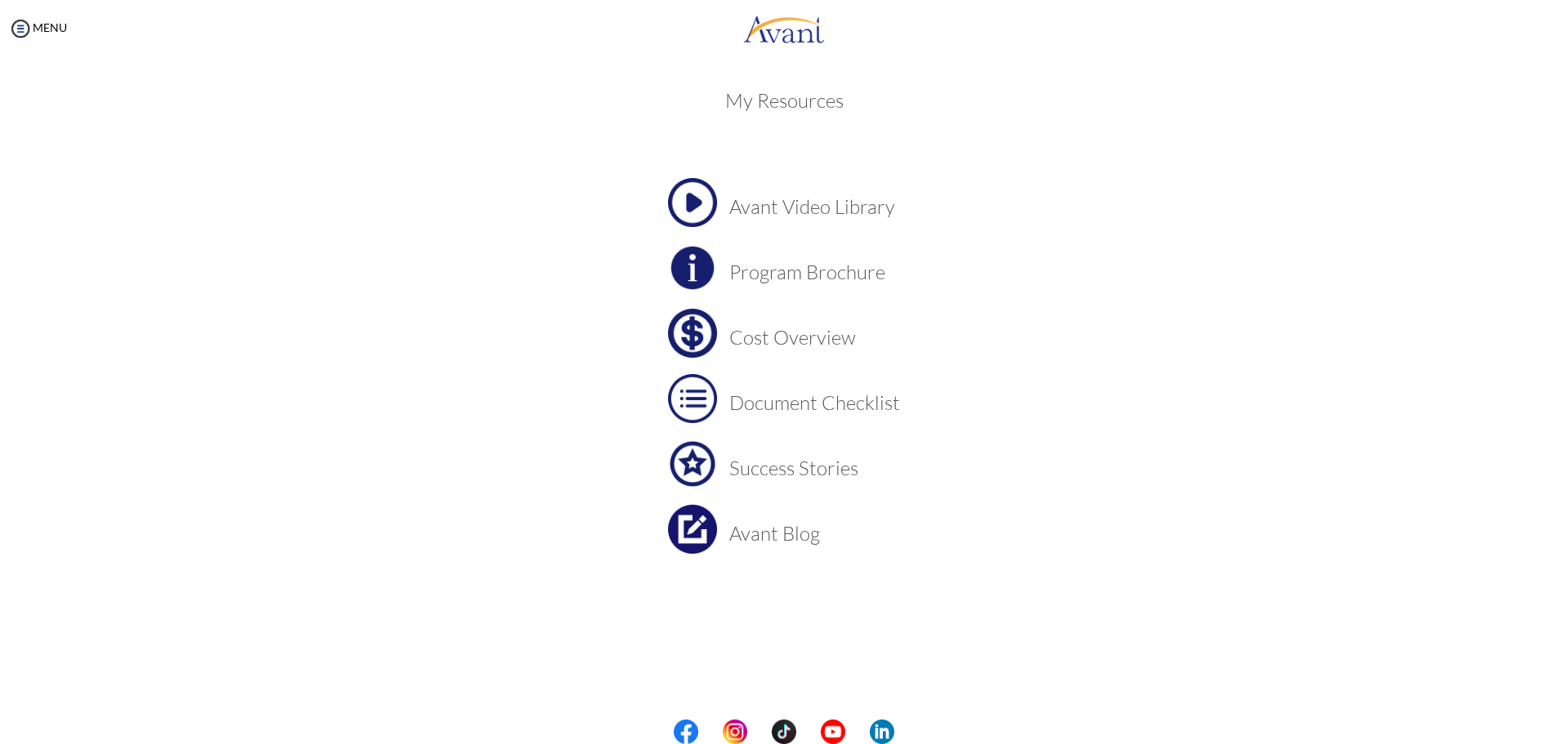
click at [763, 341] on h3 "Cost Overview" at bounding box center [814, 337] width 170 height 21
click at [701, 394] on img at bounding box center [692, 398] width 49 height 49
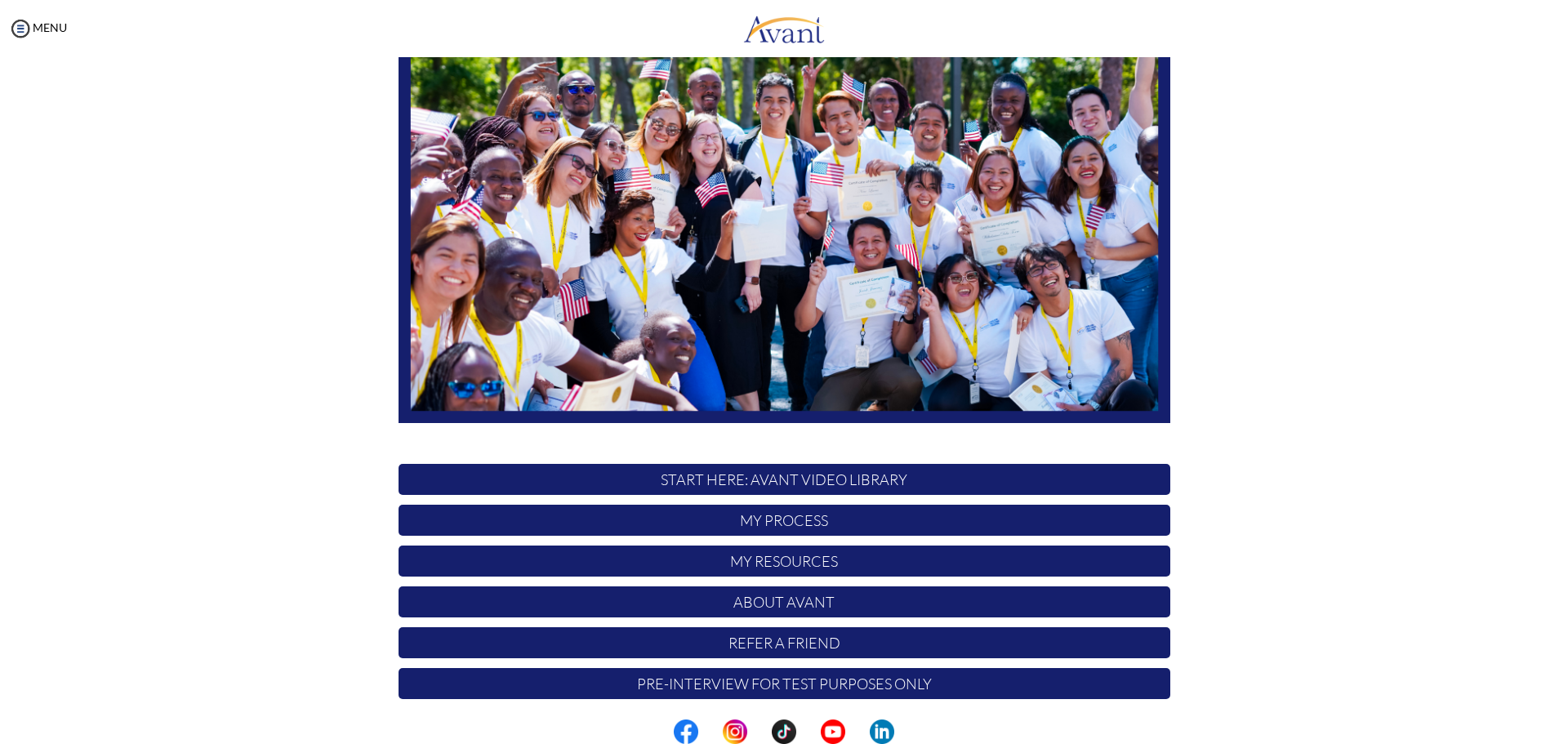
scroll to position [163, 0]
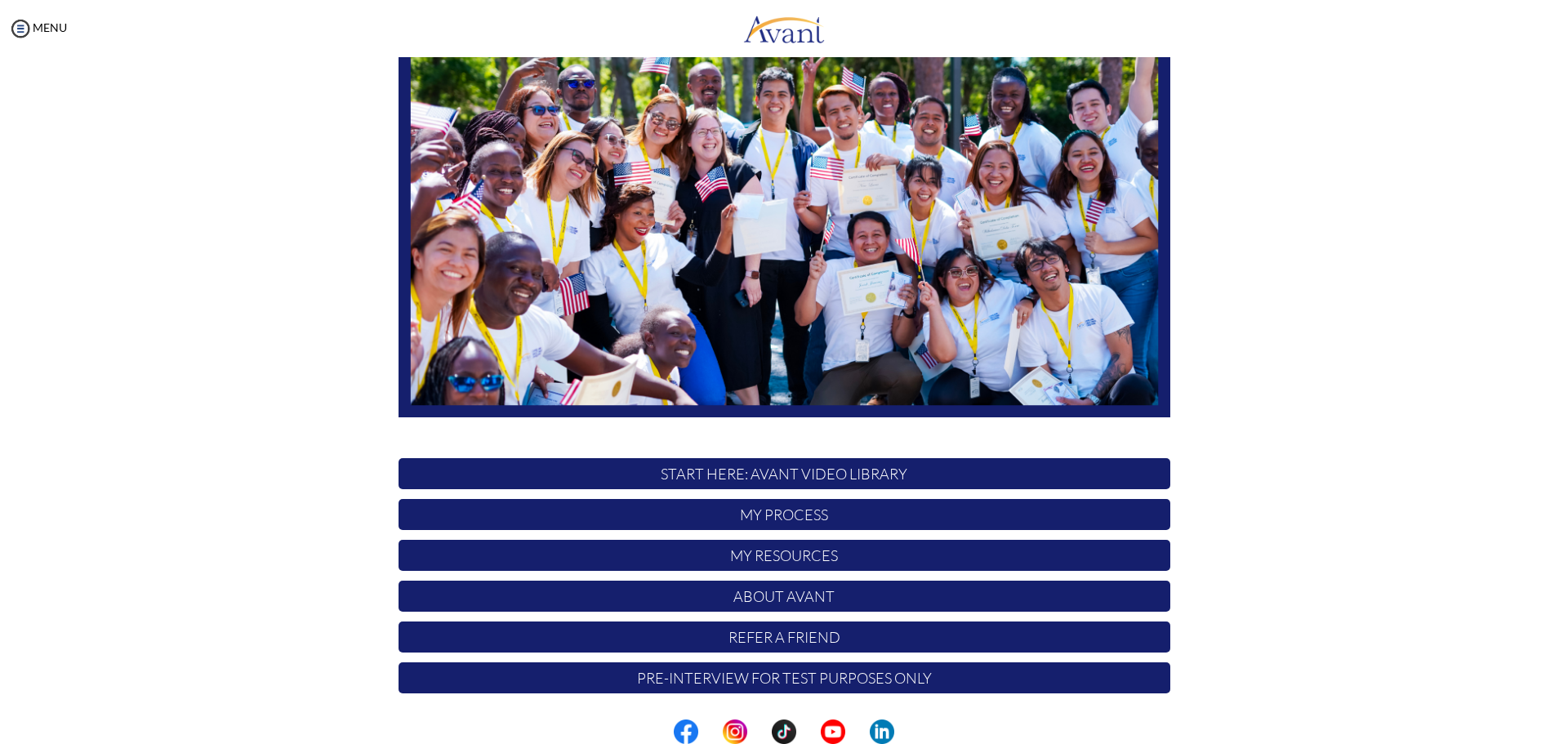
click at [910, 475] on p "START HERE: Avant Video Library" at bounding box center [784, 473] width 772 height 31
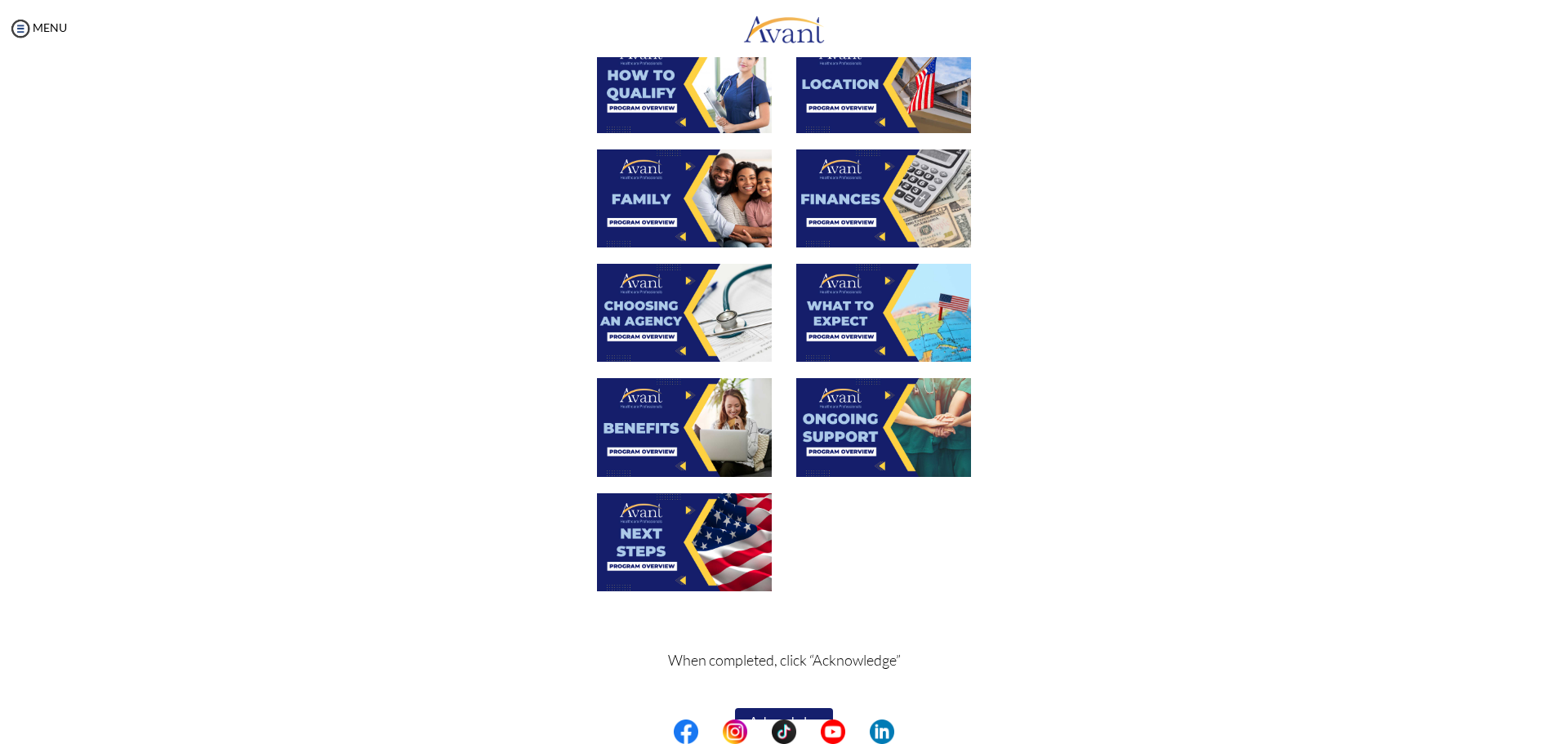
scroll to position [379, 0]
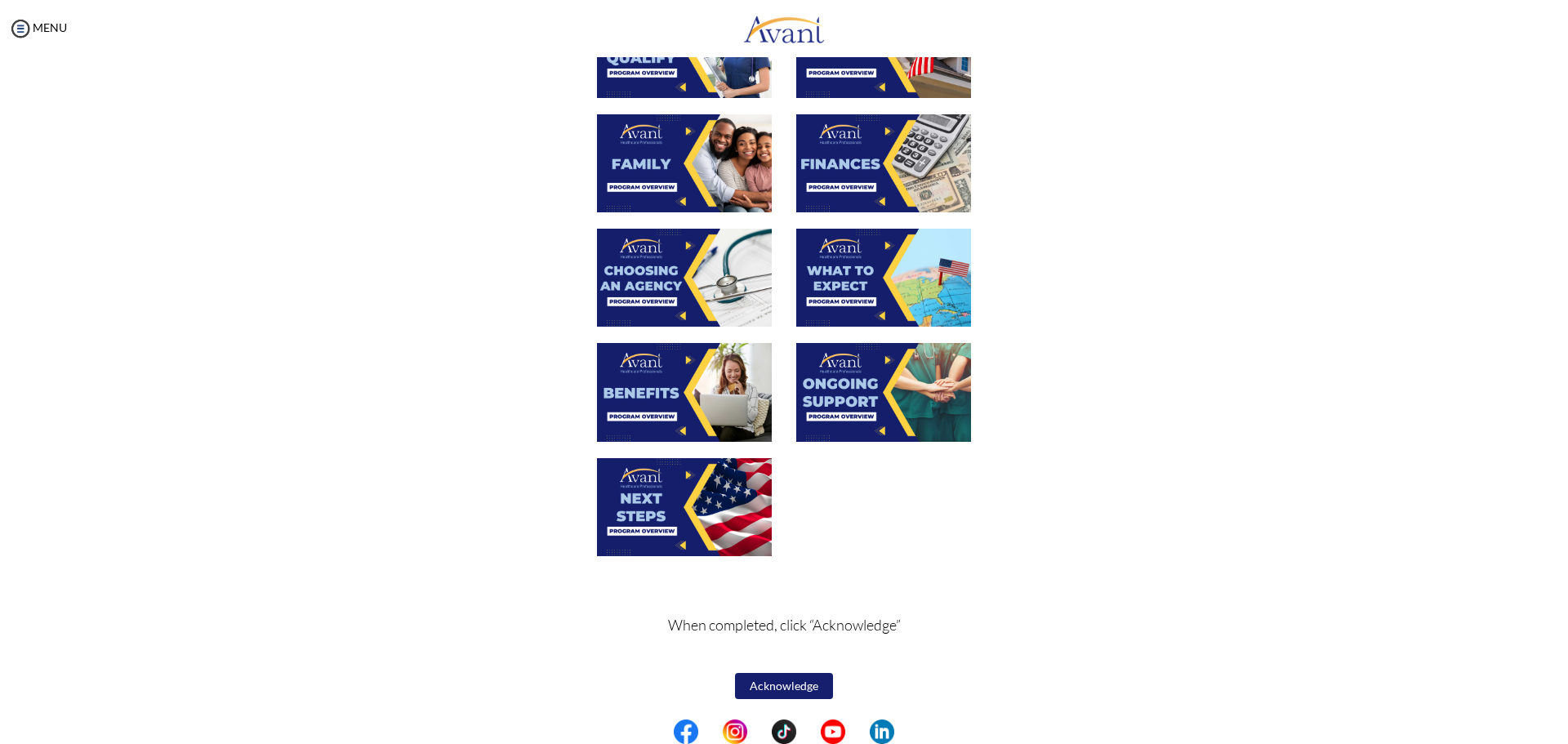
click at [785, 690] on button "Acknowledge" at bounding box center [784, 686] width 98 height 26
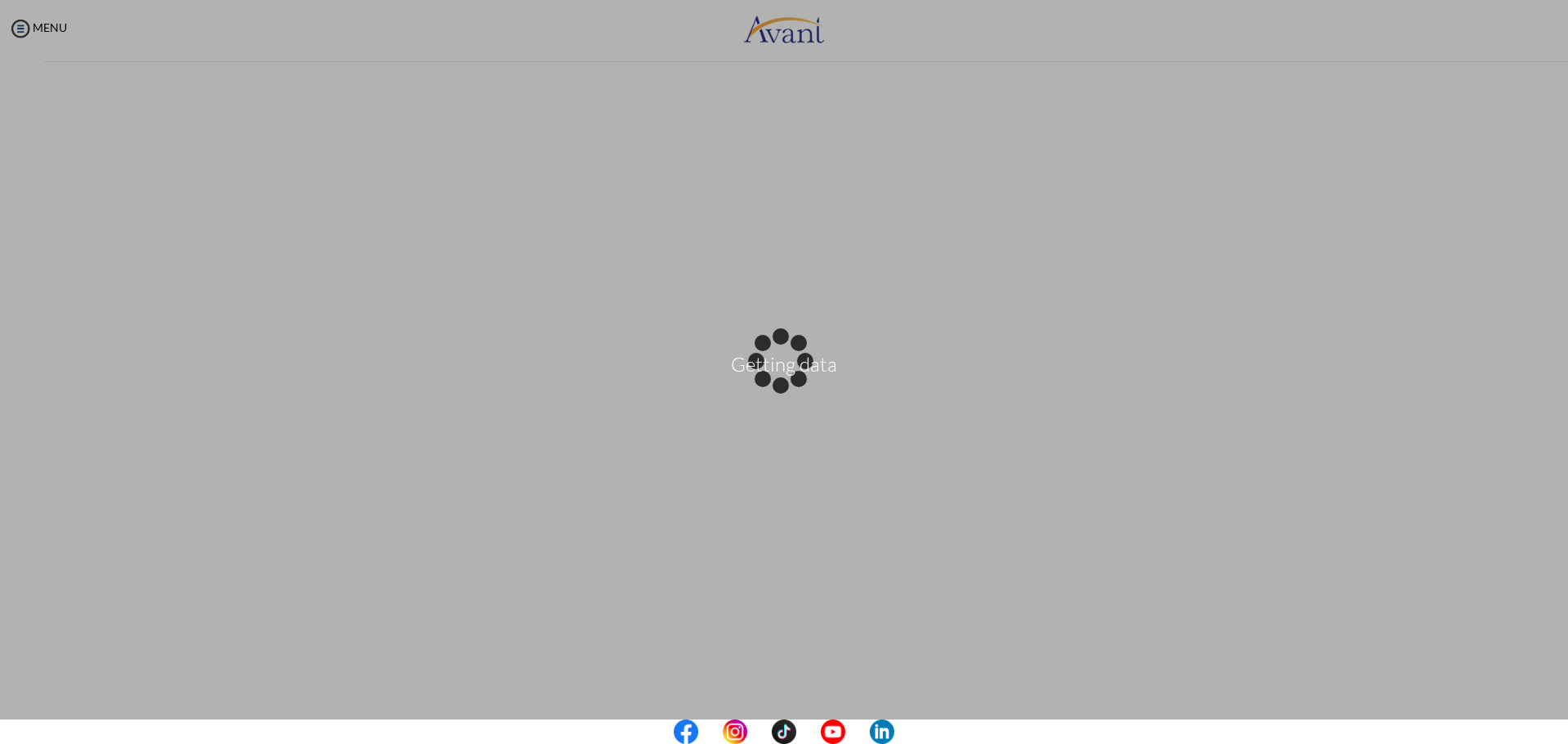
scroll to position [0, 0]
